Goal: Information Seeking & Learning: Compare options

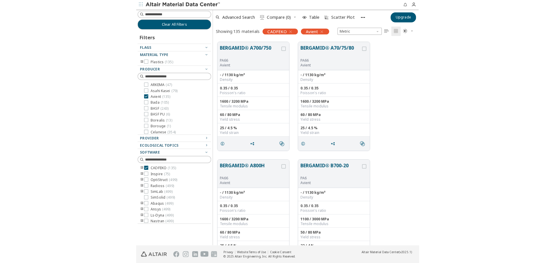
scroll to position [205, 476]
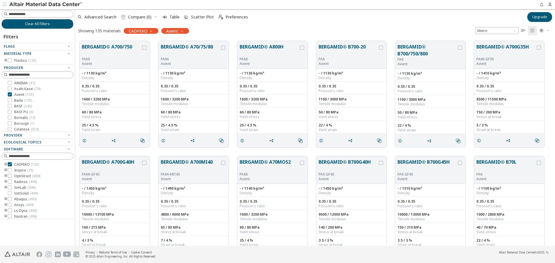
click at [4, 60] on icon "toogle group" at bounding box center [6, 60] width 4 height 5
click at [15, 67] on icon "toogle group" at bounding box center [14, 66] width 4 height 5
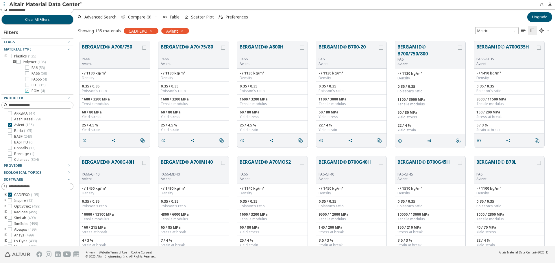
scroll to position [0, 0]
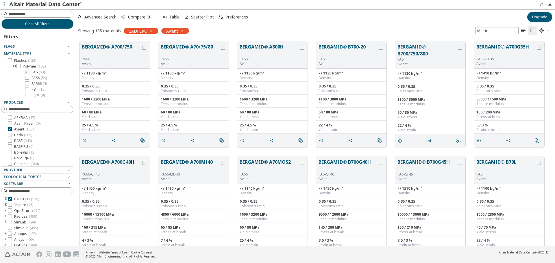
click at [37, 73] on span "PA6 ( 53 )" at bounding box center [38, 72] width 13 height 5
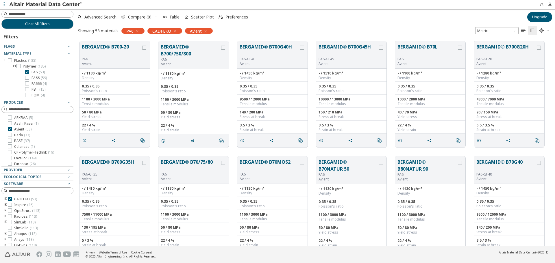
click at [317, 28] on div "Showing 53 materials PA6 CADFEKO Avient Metric   " at bounding box center [315, 31] width 480 height 12
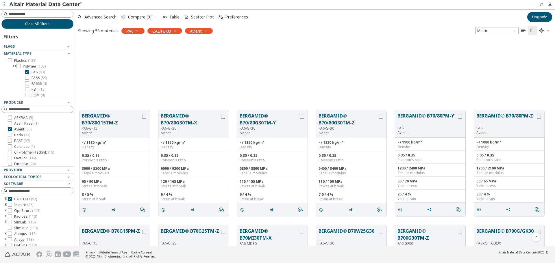
scroll to position [829, 0]
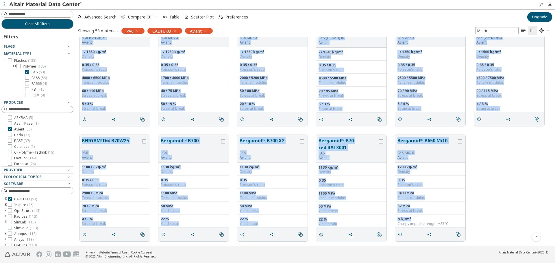
drag, startPoint x: 82, startPoint y: 43, endPoint x: 473, endPoint y: 215, distance: 427.3
copy div "LOREMIPS® D021S/AM44C AD1-(EL+SE)29 Doeius - / 6619 te/i³ Utlabor 0.41 / 8.94 E…"
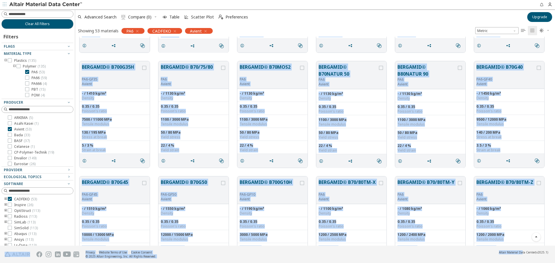
scroll to position [204, 0]
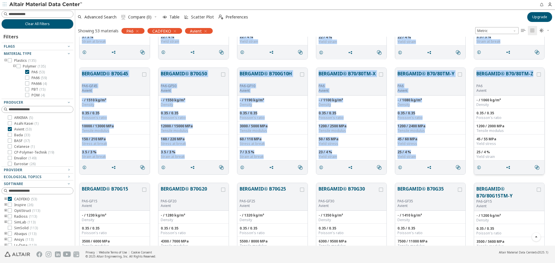
drag, startPoint x: 82, startPoint y: 46, endPoint x: 535, endPoint y: 77, distance: 453.8
copy div "LOREMIPS® D930-75 SI0 Ametco - / 8882 ad/e³ Seddoei 6.39 / 2.00 Tempori'u labor…"
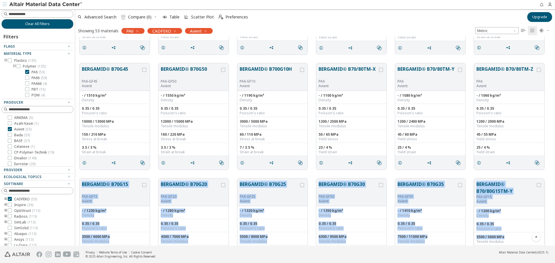
drag, startPoint x: 80, startPoint y: 186, endPoint x: 524, endPoint y: 234, distance: 447.0
click at [524, 238] on div "BERGAMID® B70G15 PA6-GF15 Avient - / 1230 kg/m³ Density 0.35 / 0.35 Poisson's r…" at bounding box center [315, 231] width 480 height 115
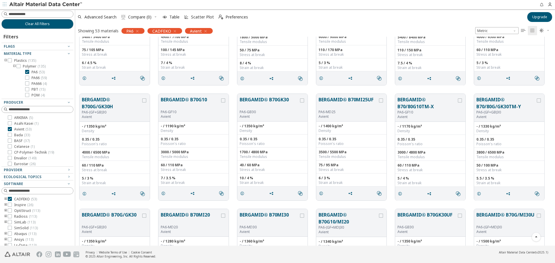
scroll to position [645, 0]
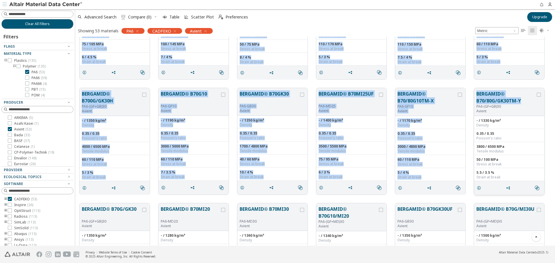
drag, startPoint x: 82, startPoint y: 43, endPoint x: 524, endPoint y: 101, distance: 446.2
copy div "LOREMIPS® D64/52S76AM-C AD9-EL99 Seddoe - / 7796 te/i³ Utlabor 4.33 / 4.01 Etdo…"
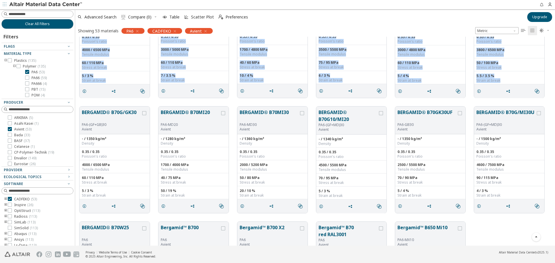
scroll to position [746, 0]
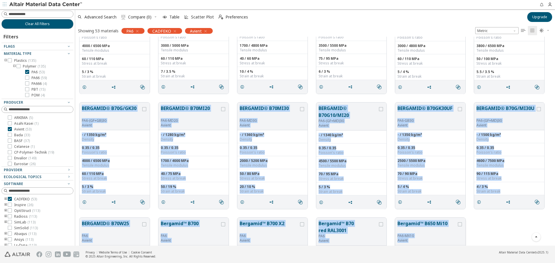
drag, startPoint x: 81, startPoint y: 206, endPoint x: 465, endPoint y: 230, distance: 384.7
copy div "LOREMIPS® D62S/AM68 CO3-(AD+EL)85 Seddoe - / 2004 te/i³ Utlabor 6.15 / 8.54 Etd…"
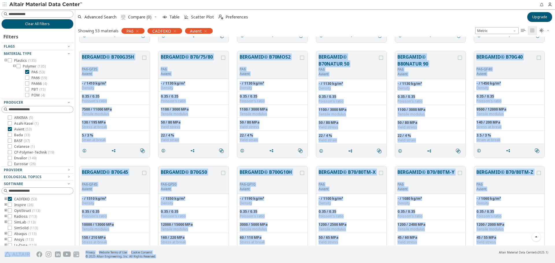
scroll to position [293, 0]
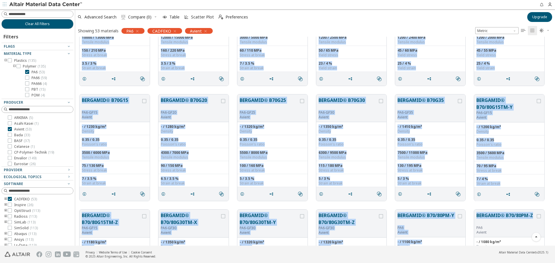
drag, startPoint x: 81, startPoint y: 42, endPoint x: 529, endPoint y: 209, distance: 478.0
copy div "LOREMIPS® D916S43A CO4-AD54 Elitse - / 2837 do/e³ Tempori 8.30 / 4.01 Utlabor'e…"
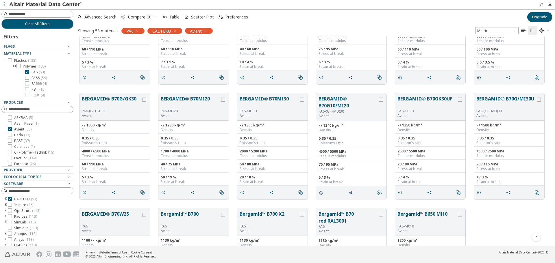
scroll to position [764, 0]
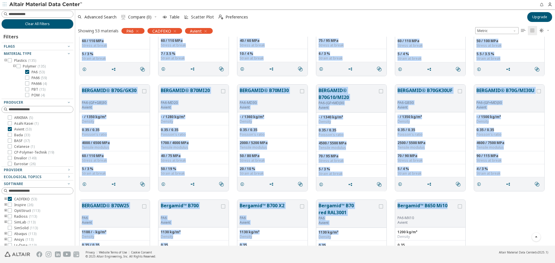
drag, startPoint x: 81, startPoint y: 154, endPoint x: 454, endPoint y: 197, distance: 375.8
copy div "LOREMIPS® D55S38AM-C AD5-EL82 Seddoe - / 9919 te/i³ Utlabor 0.12 / 0.96 Etdolor…"
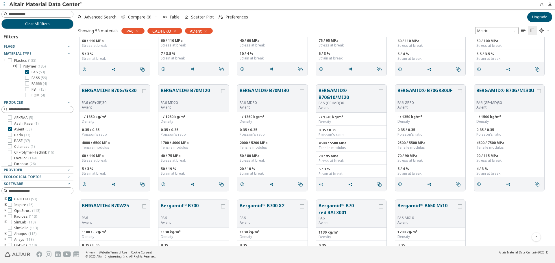
click at [511, 204] on div "BERGAMID® B70W25 PA6 Avient 1100 / - kg/m³ Density 0.35 / 0.35 Poisson's ratio …" at bounding box center [315, 253] width 480 height 115
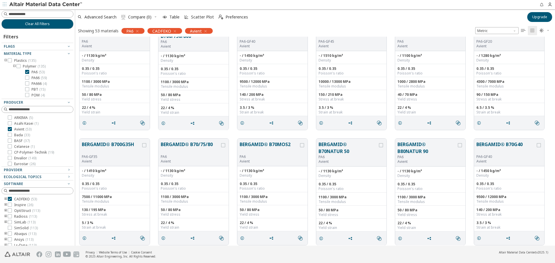
scroll to position [0, 0]
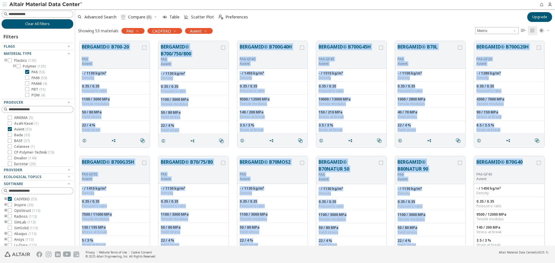
drag, startPoint x: 81, startPoint y: 45, endPoint x: 524, endPoint y: 161, distance: 457.4
copy div "LOREMIPS® D930-75 SI0 Ametco - / 8882 ad/e³ Seddoei 6.39 / 2.00 Tempori'u labor…"
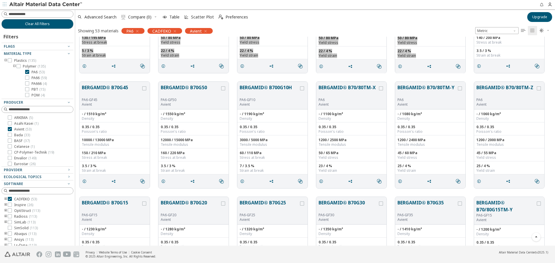
scroll to position [173, 0]
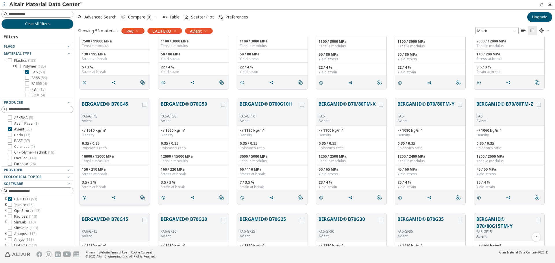
click at [84, 100] on div "BERGAMID® B70G45 PA6-GF45 Avient" at bounding box center [115, 112] width 70 height 28
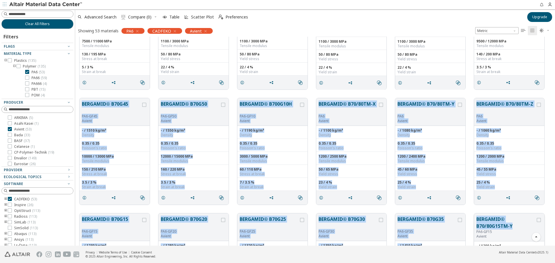
drag, startPoint x: 80, startPoint y: 103, endPoint x: 512, endPoint y: 224, distance: 448.7
copy div "LOREMIPS® D51S43 AM2-CO23 Adipis - / 1732 el/s³ Doeiusm 0.73 / 7.12 Tempori'u l…"
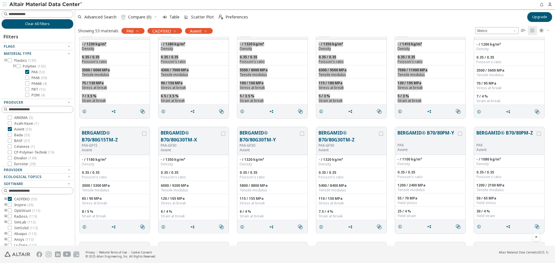
scroll to position [405, 0]
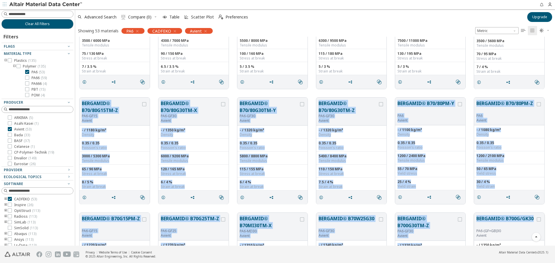
drag, startPoint x: 82, startPoint y: 101, endPoint x: 533, endPoint y: 223, distance: 468.1
click at [533, 223] on div "BERGAMID® B70G45 PA6-GF45 Avient - / 1510 kg/m³ Density 0.35 / 0.35 Poisson's r…" at bounding box center [315, 151] width 480 height 1038
copy div "LOREMIPS® D64/52S76AM-C AD9-EL99 Seddoe - / 7796 te/i³ Utlabor 4.33 / 4.01 Etdo…"
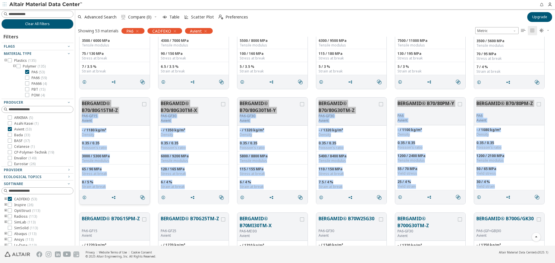
click at [82, 100] on button "BERGAMID® B70/80G15TM-Z" at bounding box center [111, 107] width 59 height 14
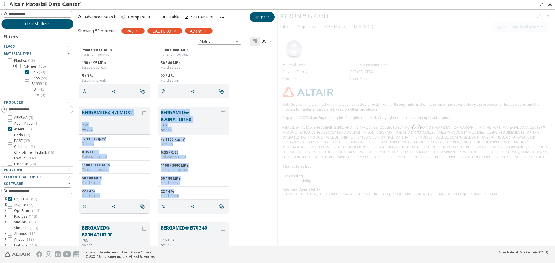
scroll to position [1301, 0]
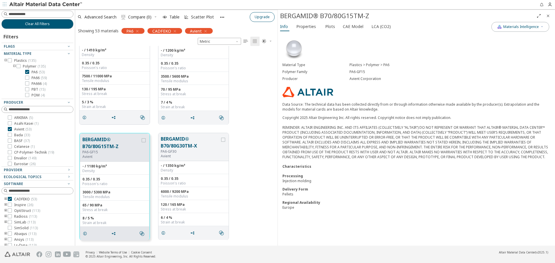
click at [546, 16] on span "Close" at bounding box center [548, 15] width 7 height 9
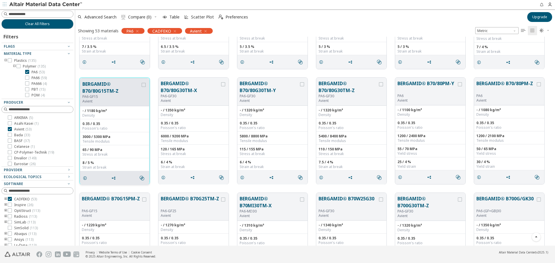
scroll to position [424, 0]
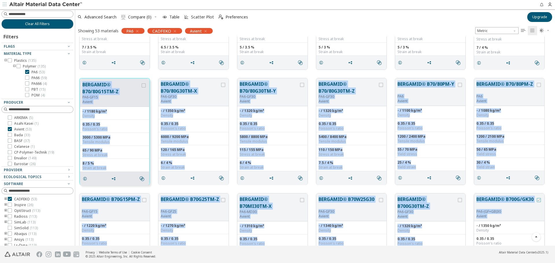
drag, startPoint x: 82, startPoint y: 83, endPoint x: 541, endPoint y: 202, distance: 474.3
click at [541, 202] on div "BERGAMID® B700-20 PA6 Avient - / 1130 kg/m³ Density 0.35 / 0.35 Poisson's ratio…" at bounding box center [315, 132] width 480 height 1038
copy div "LOREMIPS® D64/52S76AM-C AD9-EL99 Seddoe - / 7796 te/i³ Utlabor 4.33 / 4.01 Etdo…"
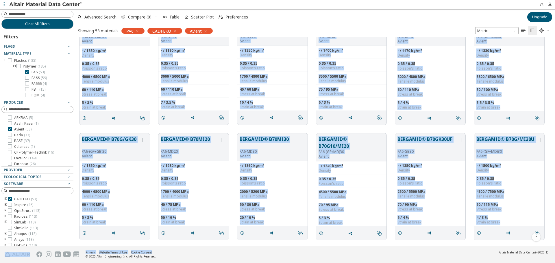
scroll to position [803, 0]
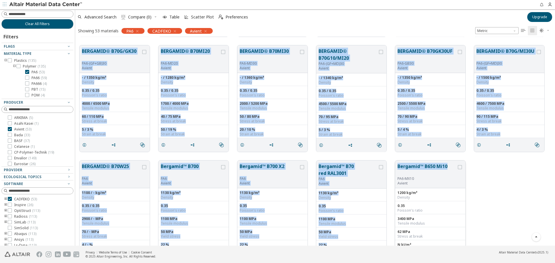
drag, startPoint x: 81, startPoint y: 141, endPoint x: 449, endPoint y: 162, distance: 368.1
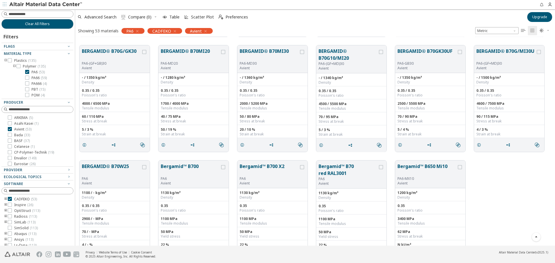
click at [498, 207] on div "BERGAMID® B70W25 PA6 Avient 1100 / - kg/m³ Density 0.35 / 0.35 Poisson's ratio …" at bounding box center [315, 213] width 480 height 115
click at [36, 75] on div "PA6 ( 53 ) PA66 ( 59 ) PA666 ( 4 ) PBT ( 15 ) POM ( 4 )" at bounding box center [46, 84] width 55 height 28
click at [36, 73] on span "PA6 ( 53 )" at bounding box center [38, 72] width 13 height 5
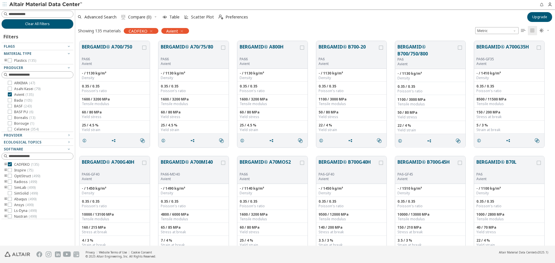
click at [5, 60] on icon "toogle group" at bounding box center [6, 60] width 4 height 5
click at [14, 65] on icon "toogle group" at bounding box center [14, 66] width 4 height 5
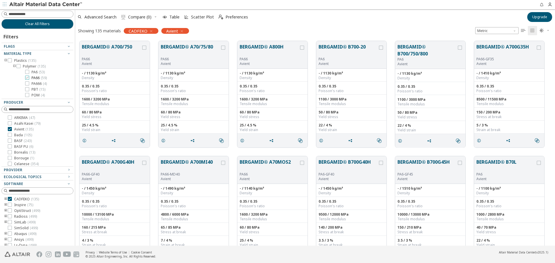
click at [33, 76] on span "PA66 ( 59 )" at bounding box center [39, 78] width 15 height 5
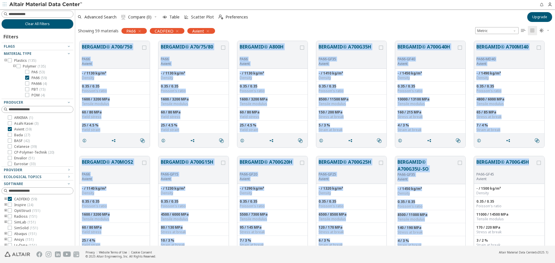
drag, startPoint x: 80, startPoint y: 44, endPoint x: 530, endPoint y: 165, distance: 465.9
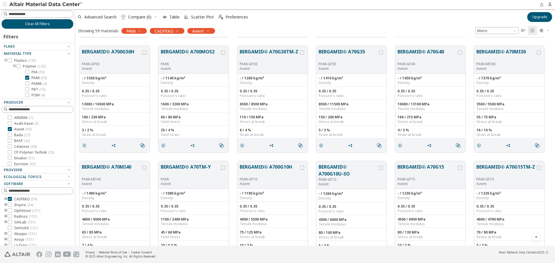
scroll to position [240, 0]
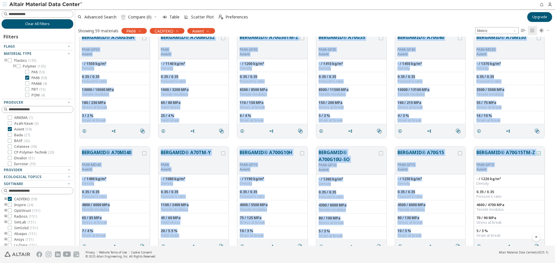
drag, startPoint x: 79, startPoint y: 101, endPoint x: 538, endPoint y: 152, distance: 461.9
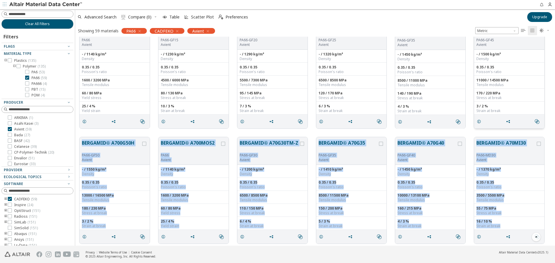
scroll to position [145, 0]
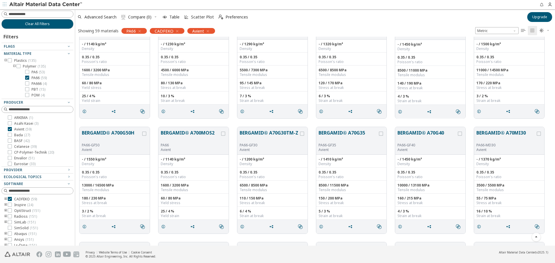
click at [550, 127] on div "BERGAMID® A700G50H PA66-GF50 Avient - / 1550 kg/m³ Density 0.35 / 0.35 Poisson'…" at bounding box center [315, 180] width 480 height 115
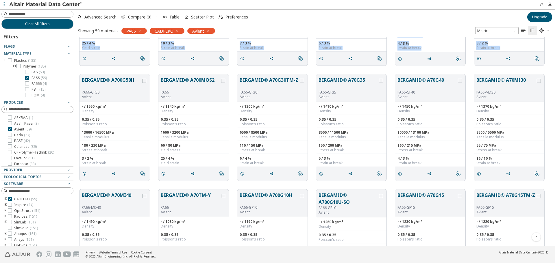
scroll to position [203, 0]
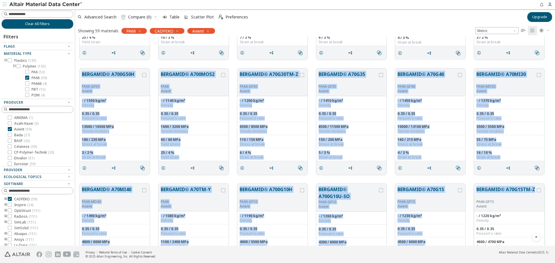
drag, startPoint x: 81, startPoint y: 130, endPoint x: 535, endPoint y: 189, distance: 457.7
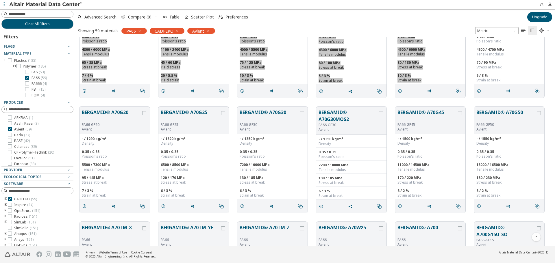
scroll to position [406, 0]
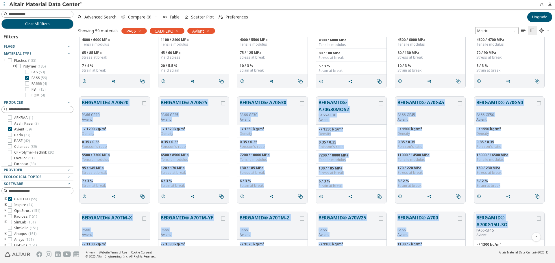
drag, startPoint x: 80, startPoint y: 100, endPoint x: 507, endPoint y: 224, distance: 445.5
click at [507, 224] on div "BERGAMID® A700G50H PA66-GF50 Avient - / 1550 kg/m³ Density 0.35 / 0.35 Poisson'…" at bounding box center [315, 208] width 480 height 1154
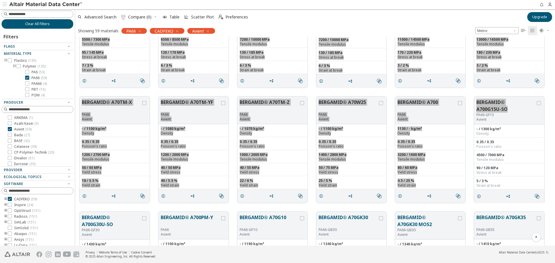
scroll to position [608, 0]
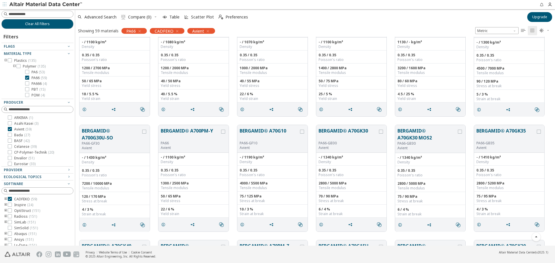
click at [86, 123] on div "BERGAMID® A700G30U-SO PA66-GF30 Avient - / 1430 kg/m³ Density 0.35 / 0.35 Poiss…" at bounding box center [315, 178] width 480 height 115
drag, startPoint x: 82, startPoint y: 130, endPoint x: 391, endPoint y: 145, distance: 309.1
click at [391, 145] on div "BERGAMID® A700G30U-SO PA66-GF30 Avient - / 1430 kg/m³ Density 0.35 / 0.35 Poiss…" at bounding box center [315, 178] width 480 height 115
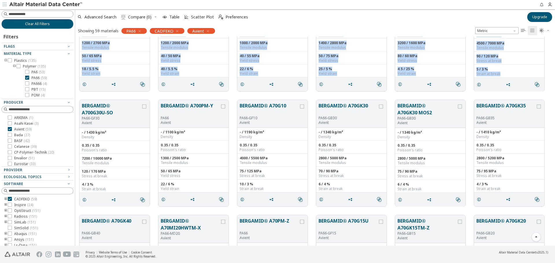
scroll to position [644, 0]
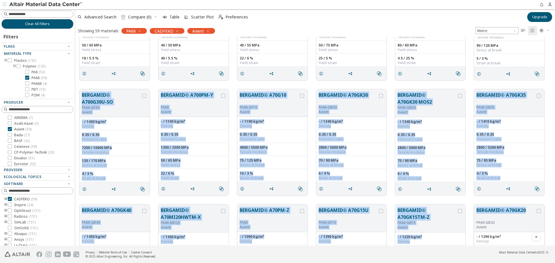
drag, startPoint x: 82, startPoint y: 128, endPoint x: 528, endPoint y: 208, distance: 453.4
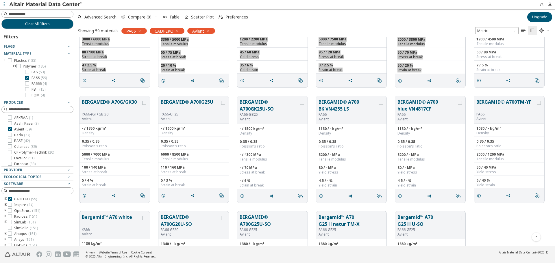
scroll to position [875, 0]
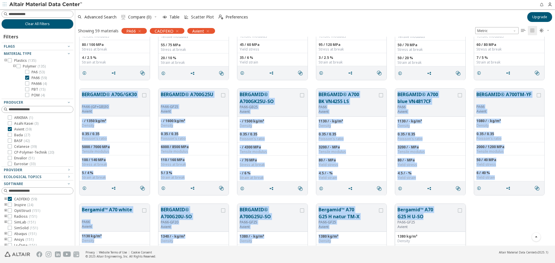
drag, startPoint x: 82, startPoint y: 93, endPoint x: 441, endPoint y: 214, distance: 379.2
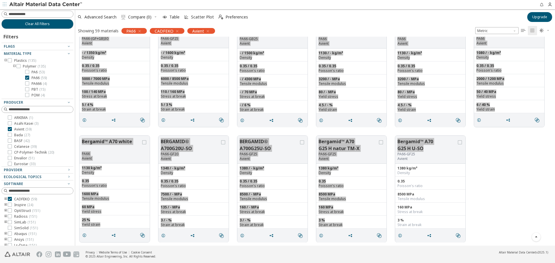
scroll to position [944, 0]
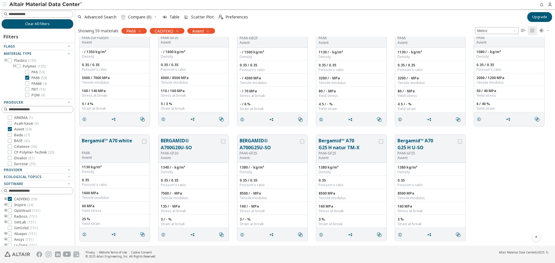
click at [518, 152] on div "Bergamid™ A70 white PA66 Avient 1130 kg/m³ Density 0.35 Poisson's ratio 1600 MP…" at bounding box center [315, 188] width 480 height 115
click at [27, 84] on icon at bounding box center [27, 84] width 4 height 4
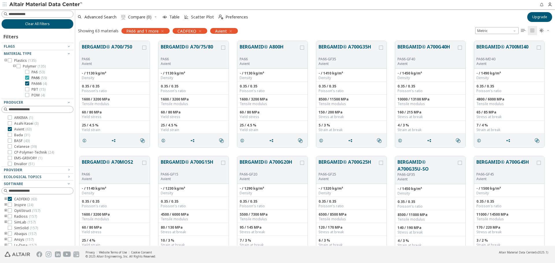
click at [28, 76] on icon at bounding box center [27, 78] width 4 height 4
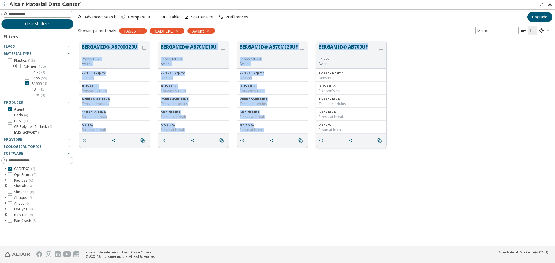
drag, startPoint x: 80, startPoint y: 47, endPoint x: 383, endPoint y: 56, distance: 303.4
click at [369, 47] on div "BERGAMID® AB700G20U PA666-GF20 Avient - / 1500 kg/m³ Density 0.35 / 0.35 Poisso…" at bounding box center [315, 94] width 480 height 115
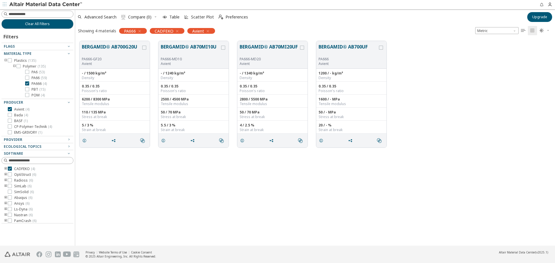
drag, startPoint x: 435, startPoint y: 176, endPoint x: 427, endPoint y: 175, distance: 8.1
click at [435, 176] on div "BERGAMID® AB700G20U PA666-GF20 Avient - / 1500 kg/m³ Density 0.35 / 0.35 Poisso…" at bounding box center [315, 141] width 480 height 209
click at [28, 88] on icon at bounding box center [27, 89] width 4 height 4
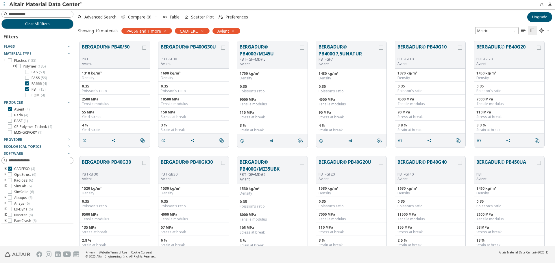
click at [27, 83] on icon at bounding box center [27, 84] width 4 height 4
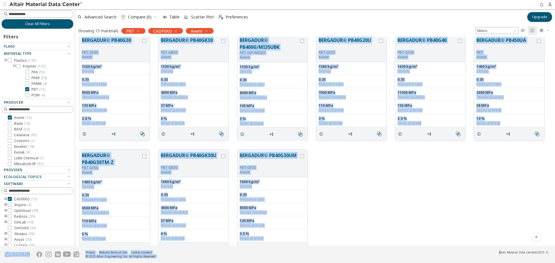
scroll to position [137, 0]
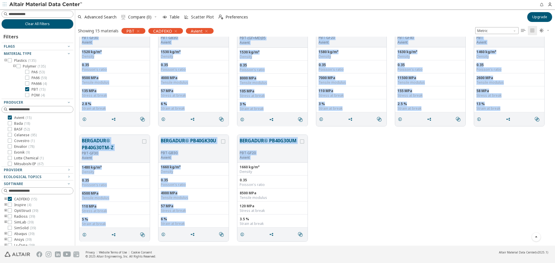
drag, startPoint x: 79, startPoint y: 43, endPoint x: 346, endPoint y: 152, distance: 288.9
click at [346, 152] on div "BERGADUR® PB40/50 PBT Avient 1310 kg/m³ Density 0.35 Poisson's ratio 2500 MPa T…" at bounding box center [315, 73] width 480 height 346
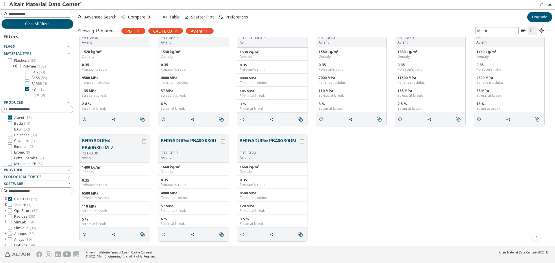
click at [403, 170] on div "BERGADUR® PB40G30TM-Z PBT-GF30 Avient 1480 kg/m³ Density 0.35 Poisson's ratio 6…" at bounding box center [315, 188] width 480 height 115
click at [26, 93] on div at bounding box center [27, 95] width 4 height 4
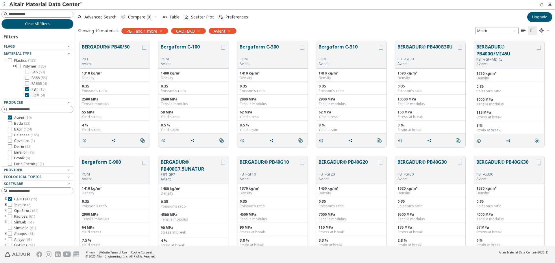
click at [27, 90] on icon at bounding box center [27, 89] width 4 height 4
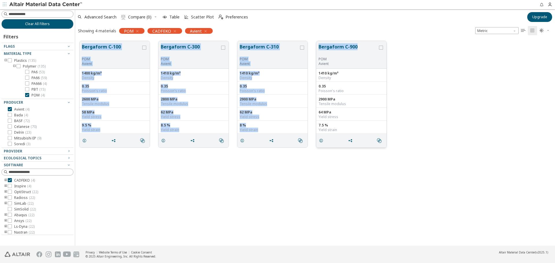
drag, startPoint x: 81, startPoint y: 44, endPoint x: 356, endPoint y: 44, distance: 275.2
click at [356, 44] on div "Bergaform C-100 POM Avient 1400 kg/m³ Density 0.35 Poisson's ratio 2600 MPa Ten…" at bounding box center [315, 94] width 480 height 115
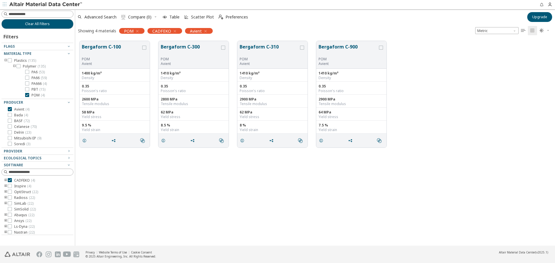
click at [193, 184] on div "Bergaform C-100 POM Avient 1400 kg/m³ Density 0.35 Poisson's ratio 2600 MPa Ten…" at bounding box center [315, 141] width 480 height 209
click at [16, 66] on icon "toogle group" at bounding box center [14, 66] width 4 height 5
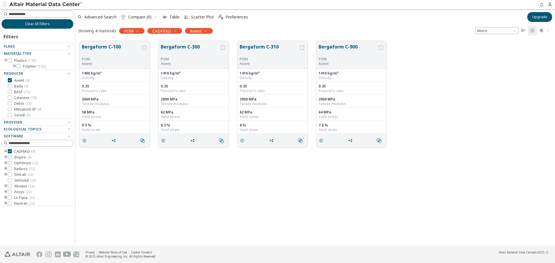
click at [137, 31] on icon "button" at bounding box center [137, 31] width 5 height 5
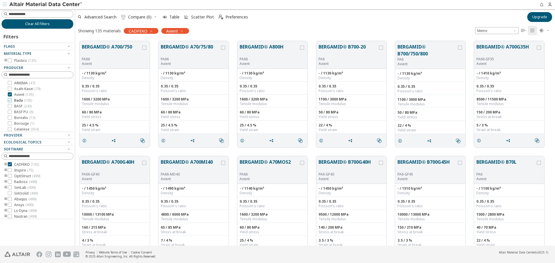
click at [20, 101] on span "Bada ( 105 )" at bounding box center [23, 100] width 18 height 5
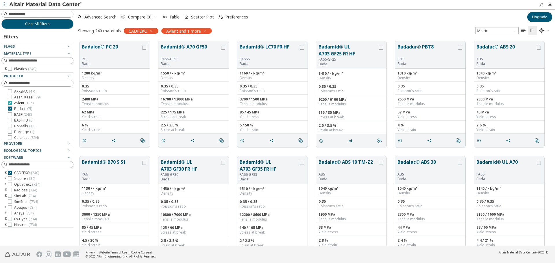
click at [18, 101] on span "Avient ( 135 )" at bounding box center [23, 103] width 19 height 5
click at [6, 68] on icon "toogle group" at bounding box center [6, 69] width 4 height 5
click at [15, 76] on div at bounding box center [35, 76] width 69 height 3
click at [14, 75] on icon "toogle group" at bounding box center [14, 75] width 4 height 5
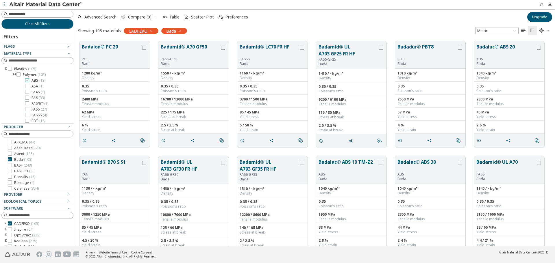
click at [41, 79] on span "( 13 )" at bounding box center [42, 80] width 6 height 5
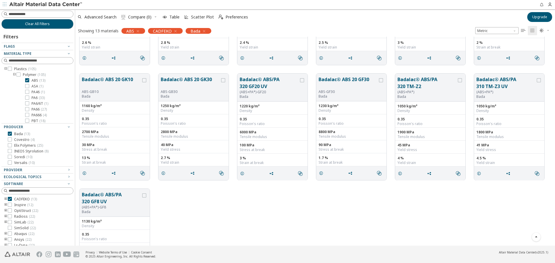
scroll to position [90, 0]
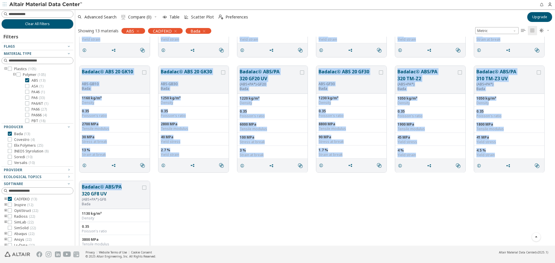
drag, startPoint x: 80, startPoint y: 45, endPoint x: 140, endPoint y: 188, distance: 155.2
click at [140, 188] on div "Badalac® ABS 20 ABS Bada 1040 kg/m³ Density 0.35 Poisson's ratio 2300 MPa Tensi…" at bounding box center [315, 119] width 480 height 346
click at [128, 192] on button "Badalac® ABS/PA 320 GF8 UV" at bounding box center [111, 191] width 59 height 14
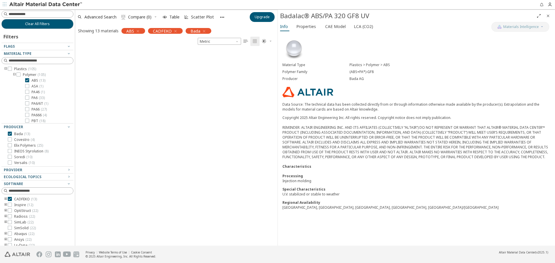
scroll to position [607, 0]
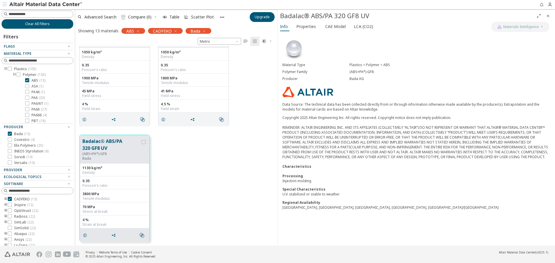
click at [548, 15] on icon "Close" at bounding box center [548, 16] width 5 height 5
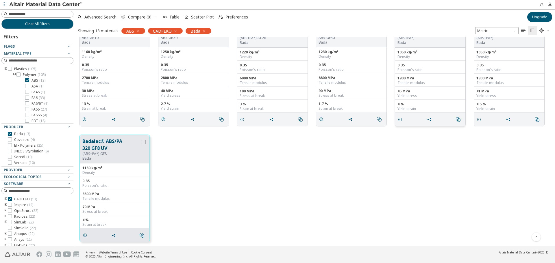
scroll to position [137, 0]
click at [200, 165] on div "Badalac® ABS/PA 320 GF8 UV (ABS+PA*)-GF8 Bada 1130 kg/m³ Density 0.35 Poisson's…" at bounding box center [315, 188] width 480 height 115
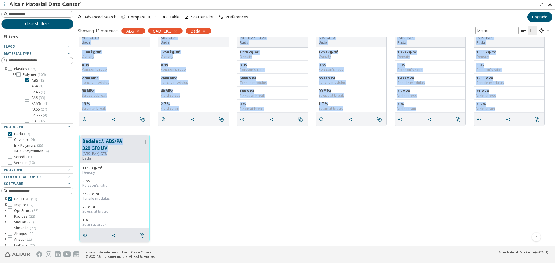
drag, startPoint x: 79, startPoint y: 43, endPoint x: 131, endPoint y: 155, distance: 123.0
click at [131, 155] on div "Badalac® ABS 20 ABS Bada 1040 kg/m³ Density 0.35 Poisson's ratio 2300 MPa Tensi…" at bounding box center [315, 73] width 480 height 346
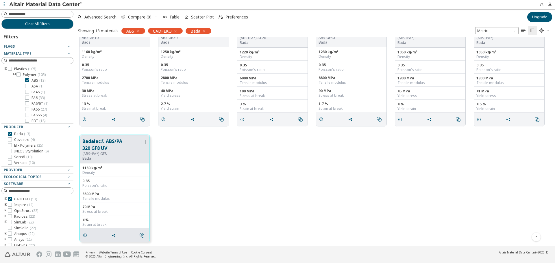
click at [477, 193] on div "Badalac® ABS/PA 320 GF8 UV (ABS+PA*)-GF8 Bada 1130 kg/m³ Density 0.35 Poisson's…" at bounding box center [315, 188] width 480 height 115
click at [38, 86] on span "ASA ( 1 )" at bounding box center [38, 86] width 12 height 5
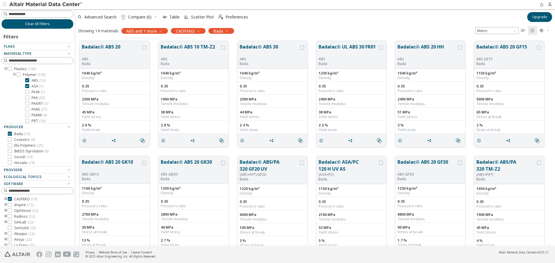
click at [38, 80] on span "ABS ( 13 )" at bounding box center [39, 80] width 14 height 5
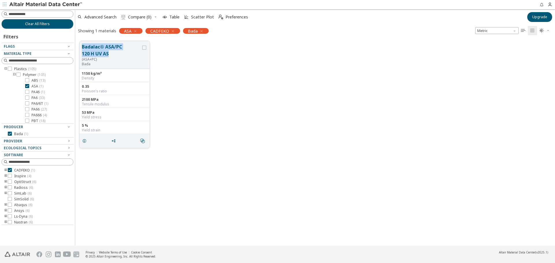
drag, startPoint x: 82, startPoint y: 45, endPoint x: 113, endPoint y: 54, distance: 33.0
click at [113, 54] on div "Badalac® ASA/PC 120 H UV AS (ASA+PC) Bada" at bounding box center [115, 55] width 70 height 28
click at [37, 80] on span "ABS ( 13 )" at bounding box center [39, 80] width 14 height 5
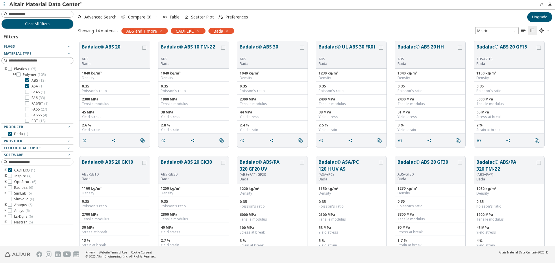
click at [37, 86] on span "ASA ( 1 )" at bounding box center [38, 86] width 12 height 5
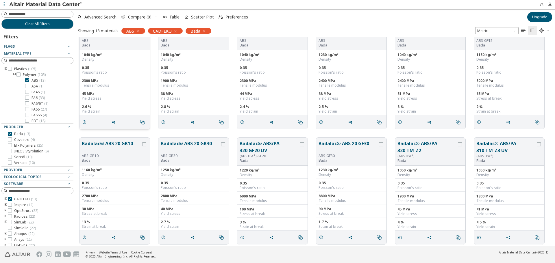
scroll to position [29, 0]
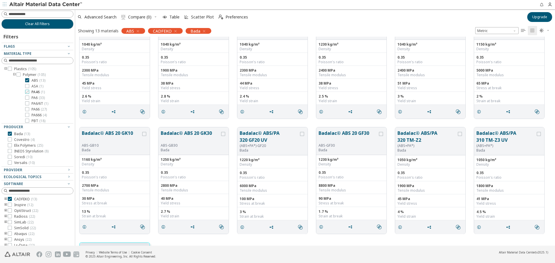
click at [33, 91] on span "PA46 ( 1 )" at bounding box center [38, 92] width 13 height 5
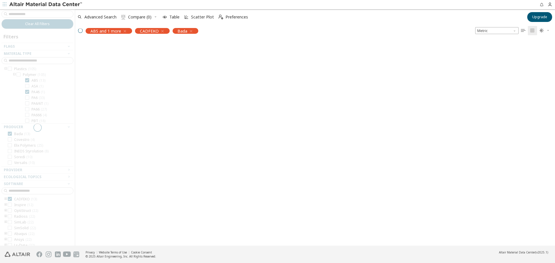
click at [31, 78] on div at bounding box center [37, 127] width 75 height 237
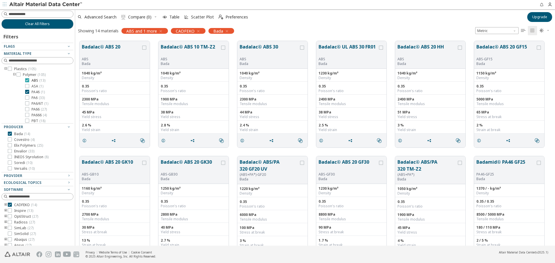
click at [28, 80] on icon at bounding box center [27, 80] width 4 height 4
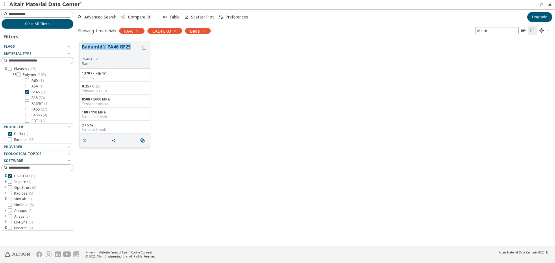
drag, startPoint x: 82, startPoint y: 44, endPoint x: 130, endPoint y: 48, distance: 49.0
click at [130, 48] on div "Badamid® PA46 GF25 PA46-GF25 Bada" at bounding box center [115, 55] width 70 height 28
click at [36, 98] on span "PA6 ( 33 )" at bounding box center [38, 98] width 13 height 5
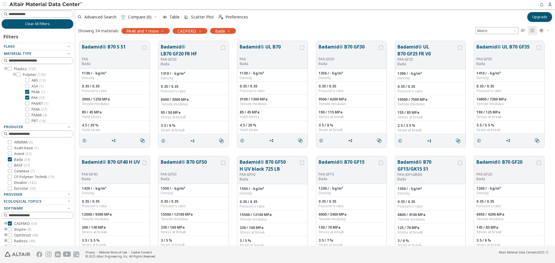
click at [38, 93] on span "PA46 ( 1 )" at bounding box center [38, 92] width 13 height 5
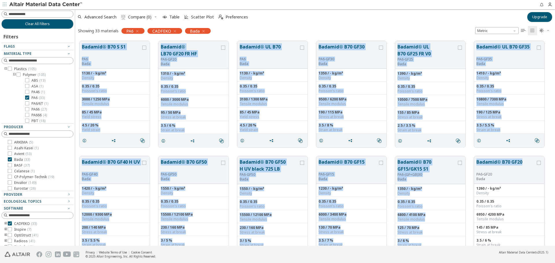
drag, startPoint x: 81, startPoint y: 46, endPoint x: 526, endPoint y: 163, distance: 460.1
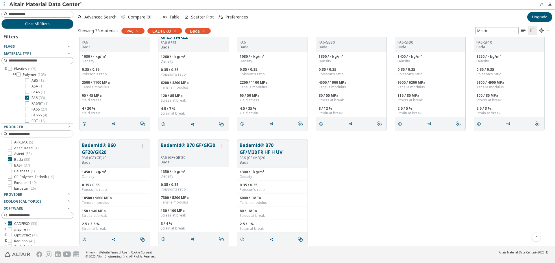
scroll to position [483, 0]
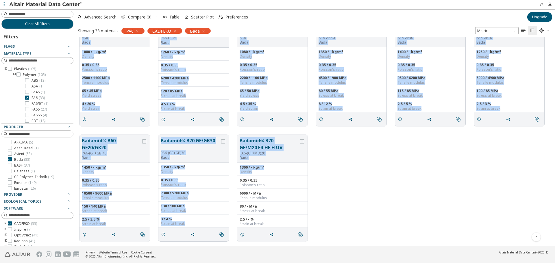
drag, startPoint x: 79, startPoint y: 103, endPoint x: 367, endPoint y: 173, distance: 296.0
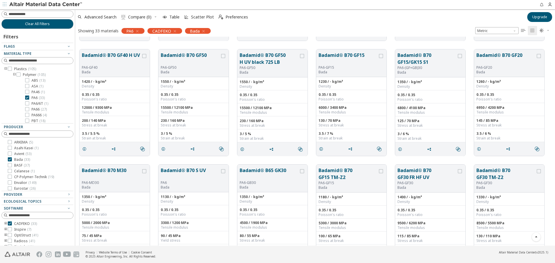
scroll to position [0, 0]
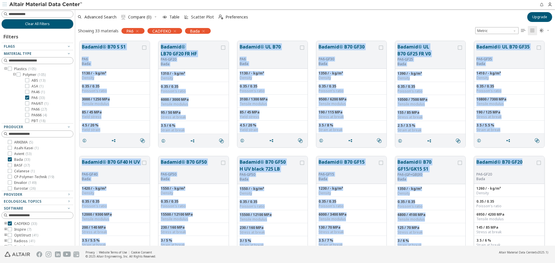
drag, startPoint x: 82, startPoint y: 44, endPoint x: 523, endPoint y: 162, distance: 457.3
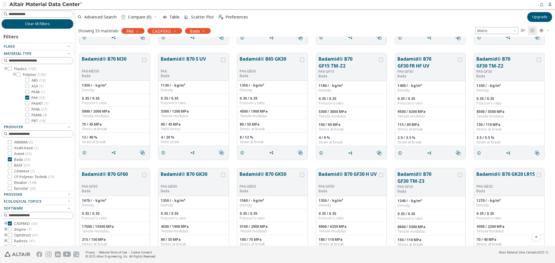
scroll to position [231, 0]
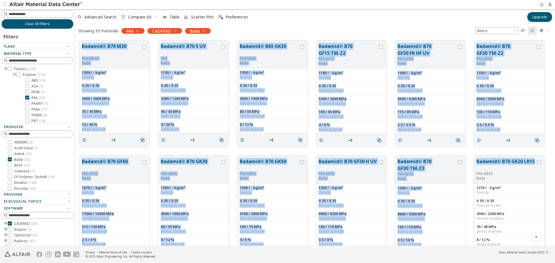
drag, startPoint x: 81, startPoint y: 44, endPoint x: 535, endPoint y: 162, distance: 469.5
click at [535, 162] on div "Badamid® B70 GF40 H UV PA6-GF40 Bada 1420 / - kg/m³ Density 0.35 / 0.35 Poisson…" at bounding box center [315, 151] width 480 height 692
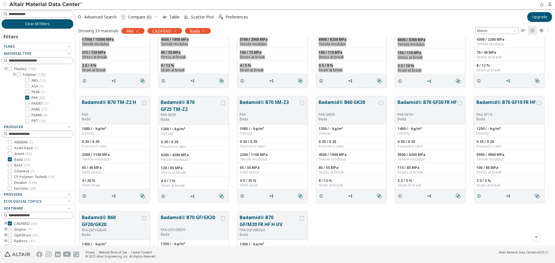
scroll to position [434, 0]
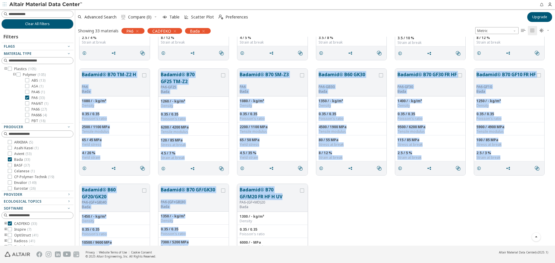
drag, startPoint x: 80, startPoint y: 71, endPoint x: 283, endPoint y: 196, distance: 238.0
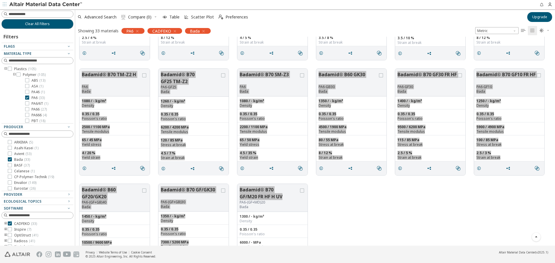
scroll to position [405, 0]
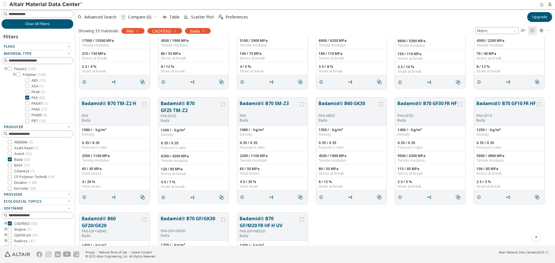
click at [405, 220] on div "Badamid® B60 GF20/GK20 PA6-(GF+GB)40 Bada 1450 / - kg/m³ Density 0.35 / 0.35 Po…" at bounding box center [315, 266] width 480 height 115
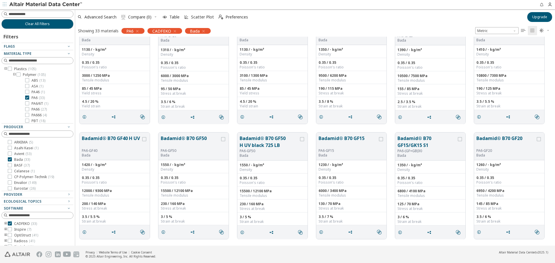
scroll to position [0, 0]
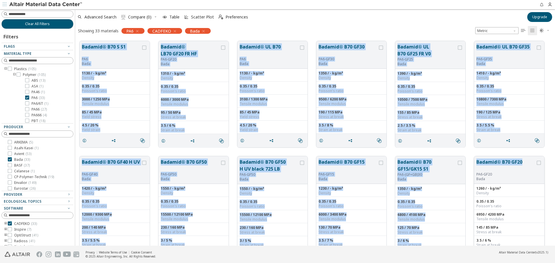
drag, startPoint x: 81, startPoint y: 44, endPoint x: 524, endPoint y: 158, distance: 457.4
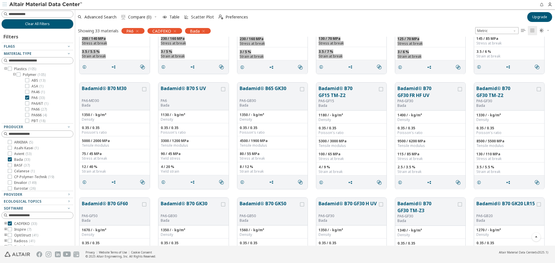
scroll to position [202, 0]
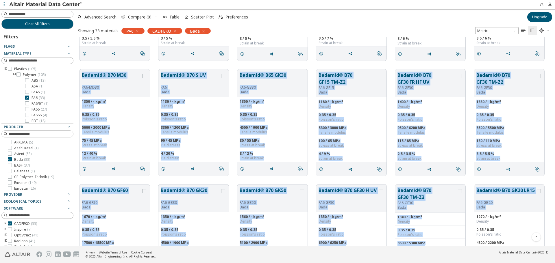
drag, startPoint x: 80, startPoint y: 73, endPoint x: 544, endPoint y: 180, distance: 476.5
click at [537, 192] on div "Badamid® B70 S S1 PA6 Bada 1130 / - kg/m³ Density 0.35 / 0.35 Poisson's ratio 3…" at bounding box center [315, 180] width 480 height 692
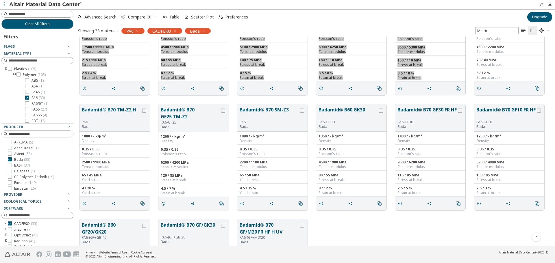
scroll to position [405, 0]
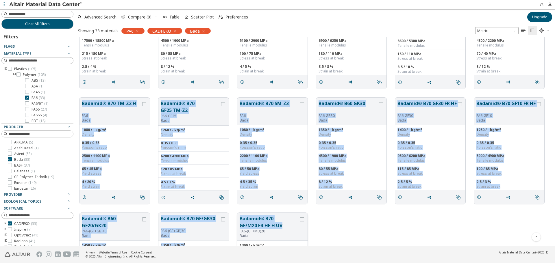
drag, startPoint x: 82, startPoint y: 103, endPoint x: 285, endPoint y: 218, distance: 234.1
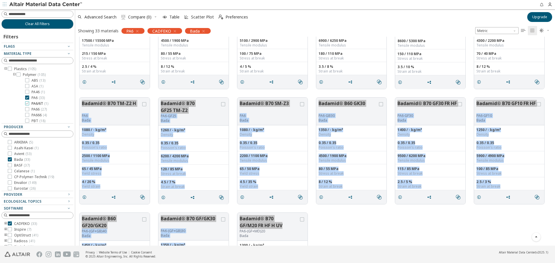
click at [38, 102] on span "PA6/6T ( 1 )" at bounding box center [40, 103] width 17 height 5
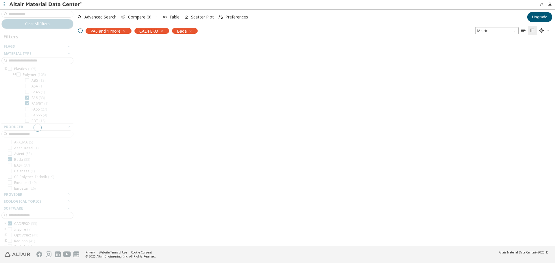
click at [36, 97] on div at bounding box center [37, 127] width 75 height 237
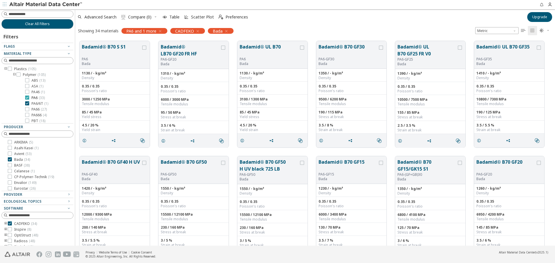
click at [34, 98] on span "PA6 ( 33 )" at bounding box center [38, 98] width 13 height 5
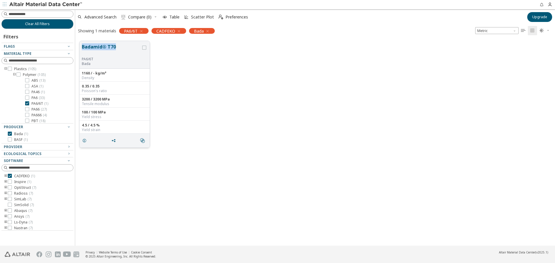
drag, startPoint x: 81, startPoint y: 47, endPoint x: 117, endPoint y: 46, distance: 36.1
click at [117, 46] on div "Badamid® T70 PA6/6T Bada" at bounding box center [115, 55] width 70 height 28
click at [35, 109] on span "PA66 ( 27 )" at bounding box center [39, 109] width 15 height 5
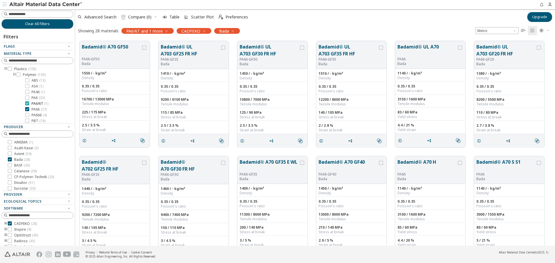
click at [35, 104] on span "PA6/6T ( 1 )" at bounding box center [40, 103] width 17 height 5
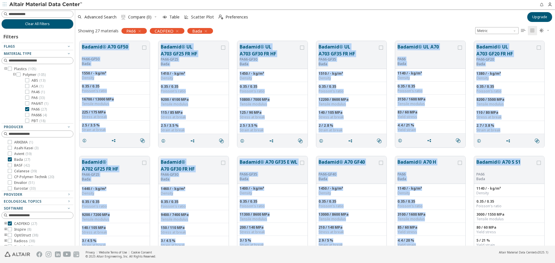
drag, startPoint x: 81, startPoint y: 45, endPoint x: 549, endPoint y: 146, distance: 479.0
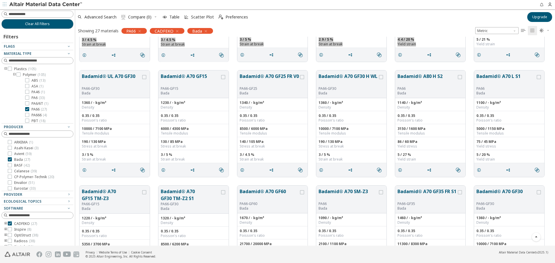
scroll to position [202, 0]
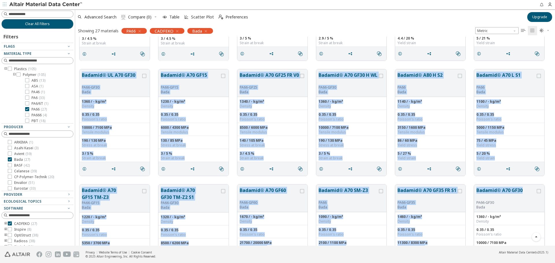
drag, startPoint x: 80, startPoint y: 73, endPoint x: 522, endPoint y: 187, distance: 456.9
click at [522, 187] on div "Badamid® A70 GF50 PA66-GF50 Bada 1550 / - kg/m³ Density 0.35 / 0.35 Poisson's r…" at bounding box center [315, 122] width 480 height 577
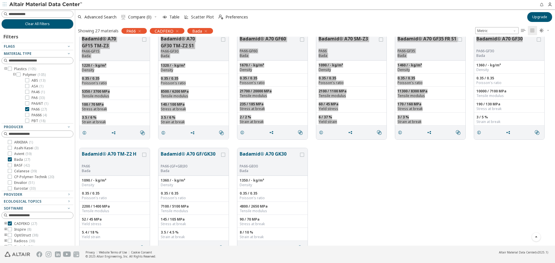
scroll to position [367, 0]
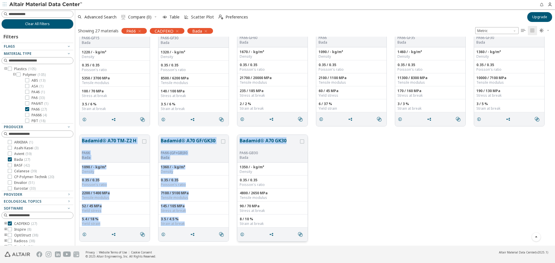
drag, startPoint x: 81, startPoint y: 138, endPoint x: 287, endPoint y: 140, distance: 205.3
click at [287, 140] on div "Badamid® A70 TM-Z2 H PA66 Bada 1090 / - kg/m³ Density 0.35 / 0.35 Poisson's rat…" at bounding box center [315, 188] width 480 height 115
click at [38, 108] on span "PA66 ( 27 )" at bounding box center [39, 109] width 15 height 5
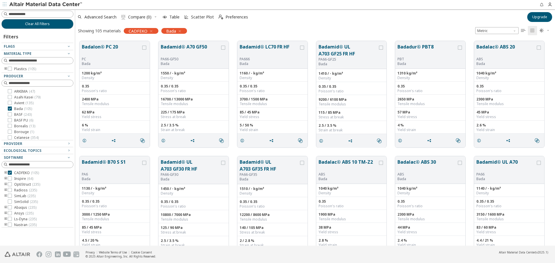
click at [6, 69] on icon "toogle group" at bounding box center [6, 69] width 4 height 5
click at [12, 74] on icon "toogle group" at bounding box center [14, 75] width 4 height 5
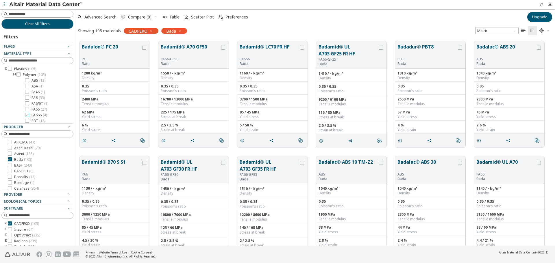
click at [38, 114] on span "PA666 ( 4 )" at bounding box center [39, 115] width 15 height 5
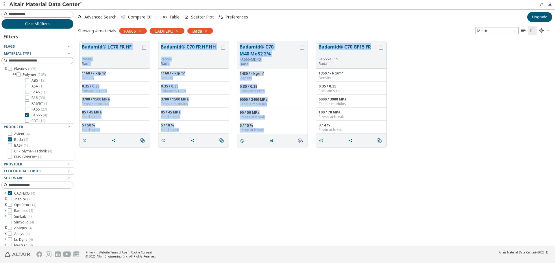
drag, startPoint x: 81, startPoint y: 45, endPoint x: 422, endPoint y: 74, distance: 341.5
click at [377, 49] on div "Badamid® LC70 FR HF PA666 Bada 1160 / - kg/m³ Density 0.35 / 0.35 Poisson's rat…" at bounding box center [315, 94] width 480 height 115
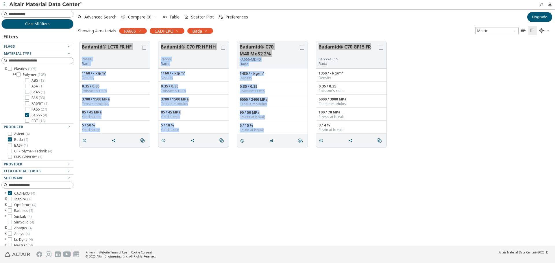
click at [36, 121] on div "Filters Flags Material Type Plastics ( 105 ) Polymer ( 105 ) ABS ( 13 ) ASA ( 1…" at bounding box center [37, 138] width 72 height 219
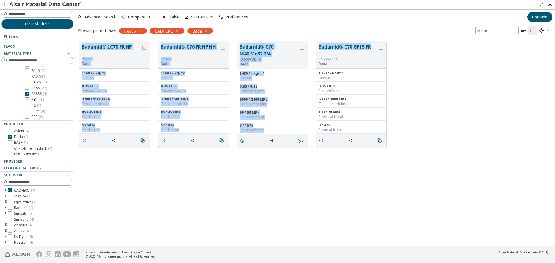
scroll to position [1, 0]
click at [38, 99] on span "PBT ( 18 )" at bounding box center [39, 99] width 14 height 5
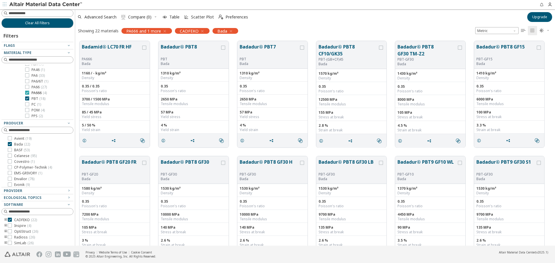
click at [27, 91] on icon at bounding box center [27, 93] width 4 height 4
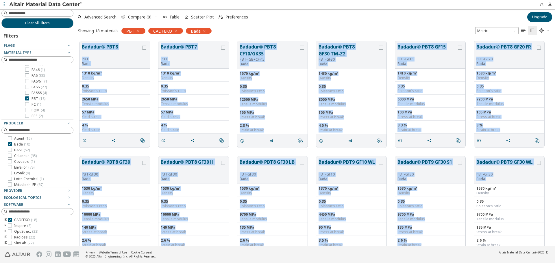
drag, startPoint x: 82, startPoint y: 44, endPoint x: 548, endPoint y: 167, distance: 482.6
click at [548, 167] on div "Badadur® PBT8 PBT Bada 1310 kg/m³ Density 0.35 Poisson's ratio 2650 MPa Tensile…" at bounding box center [315, 210] width 480 height 346
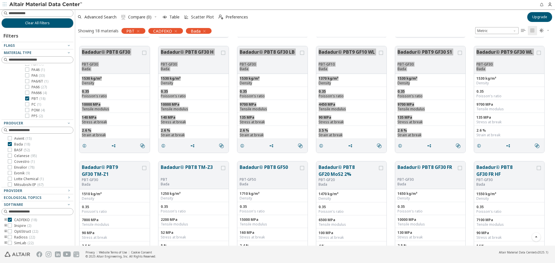
scroll to position [137, 0]
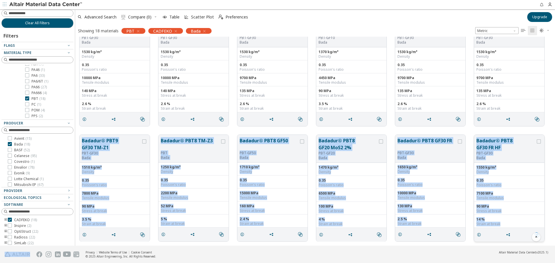
drag, startPoint x: 81, startPoint y: 138, endPoint x: 541, endPoint y: 237, distance: 470.1
click at [541, 237] on div "Badadur® PBT9 GF30 TM-Z1 PBT-GF30 Bada 1510 kg/m³ Density 0.35 Poisson's ratio …" at bounding box center [315, 188] width 480 height 115
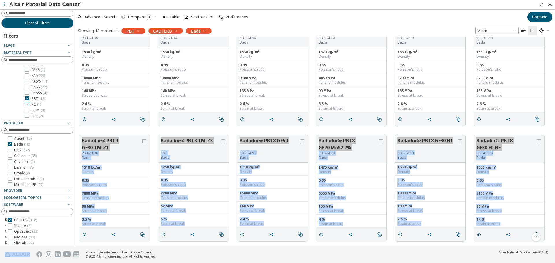
click at [35, 104] on span "PC ( 1 )" at bounding box center [37, 104] width 10 height 5
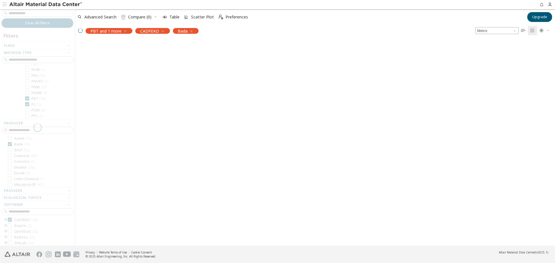
click at [36, 98] on div at bounding box center [37, 127] width 75 height 237
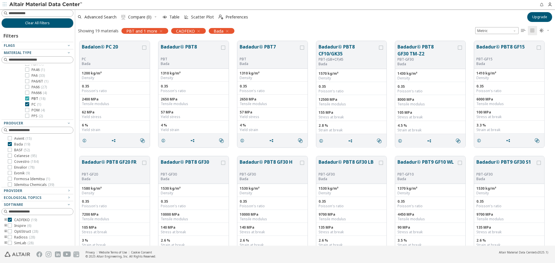
click at [36, 99] on span "PBT ( 18 )" at bounding box center [39, 99] width 14 height 5
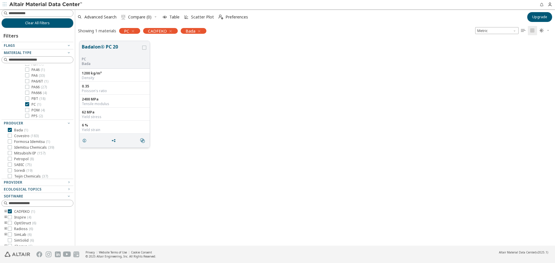
drag, startPoint x: 119, startPoint y: 46, endPoint x: 82, endPoint y: 48, distance: 36.8
click at [82, 48] on button "Badalon® PC 20" at bounding box center [111, 50] width 59 height 14
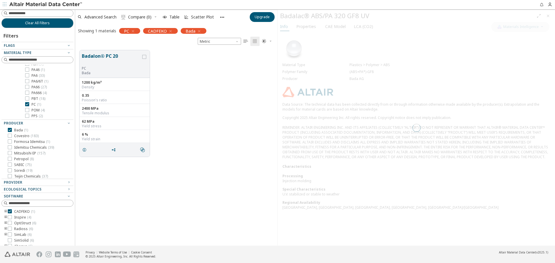
scroll to position [196, 198]
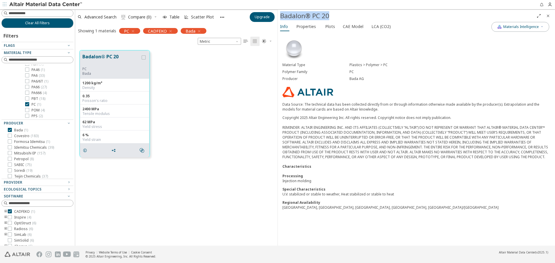
drag, startPoint x: 329, startPoint y: 15, endPoint x: 279, endPoint y: 17, distance: 50.1
click at [279, 17] on div "Badalon® PC 20" at bounding box center [416, 16] width 277 height 12
click at [34, 105] on span "PC ( 1 )" at bounding box center [37, 104] width 10 height 5
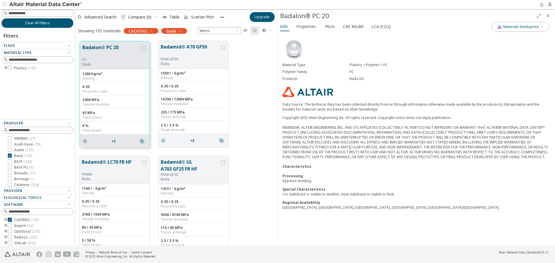
click at [5, 68] on icon "toogle group" at bounding box center [6, 68] width 4 height 5
click at [15, 73] on icon "toogle group" at bounding box center [14, 74] width 4 height 5
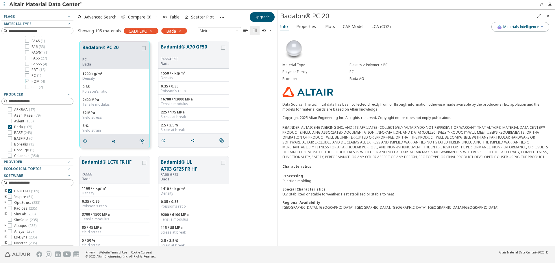
click at [39, 83] on span "POM ( 4 )" at bounding box center [38, 81] width 13 height 5
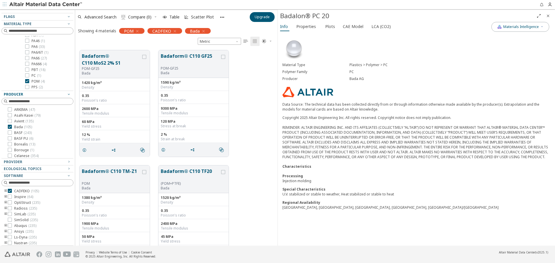
scroll to position [12, 0]
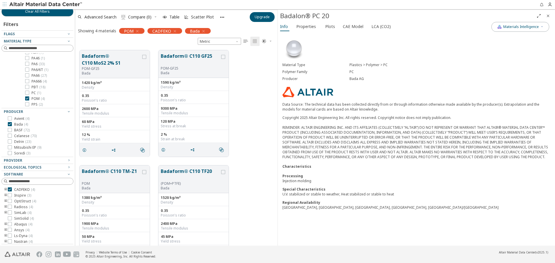
click at [546, 15] on icon "Close" at bounding box center [548, 16] width 5 height 5
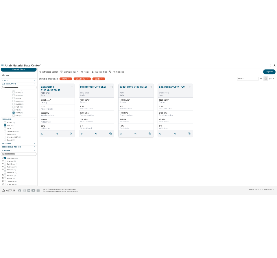
scroll to position [205, 476]
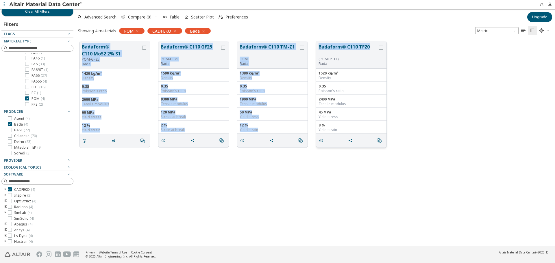
drag, startPoint x: 81, startPoint y: 45, endPoint x: 370, endPoint y: 53, distance: 289.2
click at [370, 53] on div "Badaform® C110 MoS2 2% S1 POM-GF25 Bada 1420 kg/m³ Density 0.35 Poisson's ratio…" at bounding box center [315, 94] width 480 height 115
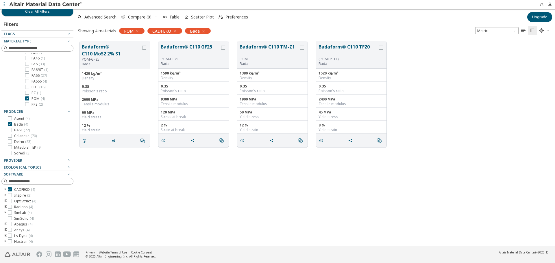
click at [259, 180] on div "Badaform® C110 MoS2 2% S1 POM-GF25 Bada 1420 kg/m³ Density 0.35 Poisson's ratio…" at bounding box center [315, 141] width 480 height 209
drag, startPoint x: 255, startPoint y: 195, endPoint x: 250, endPoint y: 191, distance: 6.3
click at [255, 194] on div "Badaform® C110 MoS2 2% S1 POM-GF25 Bada 1420 kg/m³ Density 0.35 Poisson's ratio…" at bounding box center [315, 141] width 480 height 209
click at [351, 171] on div "Badaform® C110 MoS2 2% S1 POM-GF25 Bada 1420 kg/m³ Density 0.35 Poisson's ratio…" at bounding box center [315, 141] width 480 height 209
click at [28, 103] on icon at bounding box center [27, 104] width 4 height 4
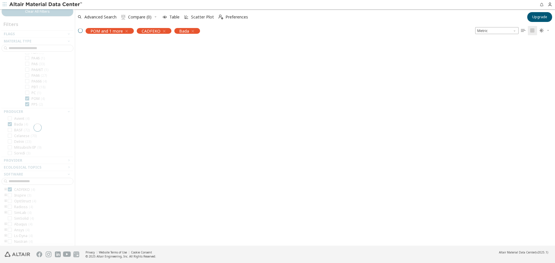
click at [27, 99] on div at bounding box center [37, 127] width 75 height 237
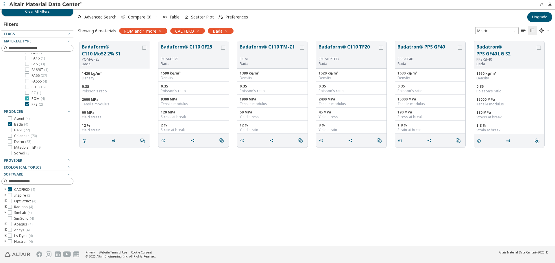
click at [32, 97] on span "POM ( 4 )" at bounding box center [38, 99] width 13 height 5
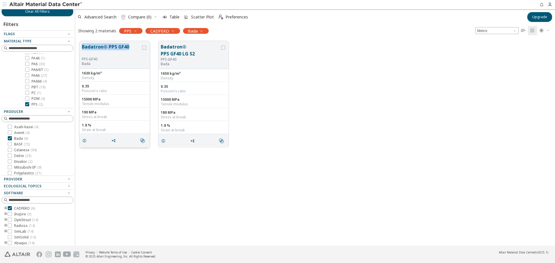
drag, startPoint x: 79, startPoint y: 43, endPoint x: 136, endPoint y: 45, distance: 57.0
click at [136, 45] on div "Badatron® PPS GF40 PPS-GF40 Bada 1630 kg/m³ Density 0.35 Poisson's ratio 15000 …" at bounding box center [315, 94] width 480 height 115
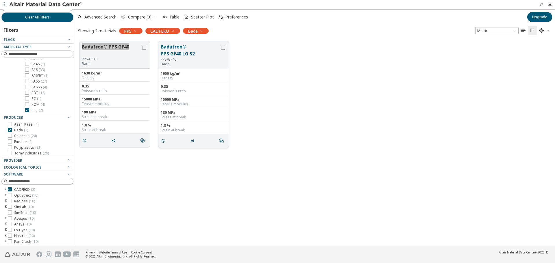
drag, startPoint x: 162, startPoint y: 44, endPoint x: 197, endPoint y: 52, distance: 35.3
click at [193, 52] on button "Badatron® PPS GF40 LG S2" at bounding box center [190, 50] width 59 height 14
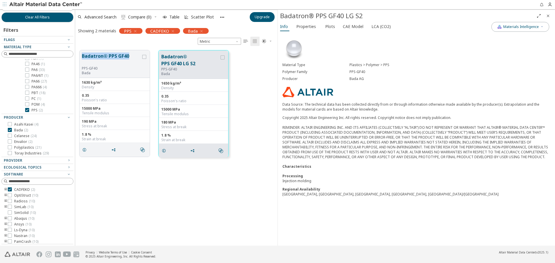
click at [548, 17] on icon "Close" at bounding box center [548, 16] width 5 height 5
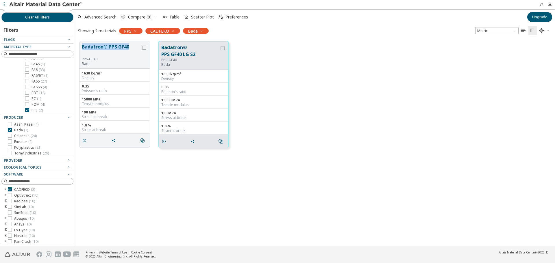
scroll to position [205, 476]
drag, startPoint x: 203, startPoint y: 56, endPoint x: 165, endPoint y: 49, distance: 38.6
click at [169, 51] on button "Badatron® PPS GF40 LG S2" at bounding box center [190, 51] width 58 height 14
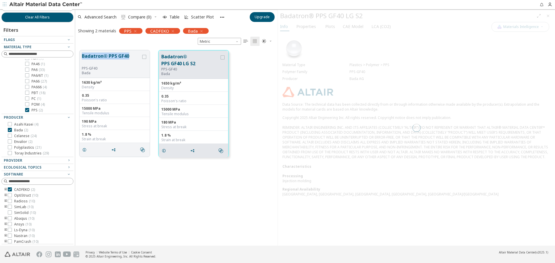
scroll to position [196, 198]
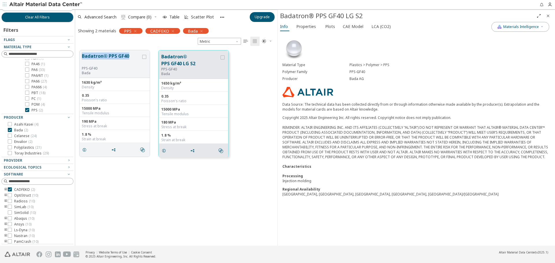
click at [549, 14] on icon "Close" at bounding box center [548, 16] width 5 height 5
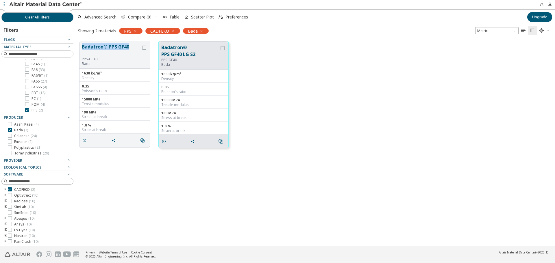
scroll to position [205, 476]
drag, startPoint x: 165, startPoint y: 45, endPoint x: 195, endPoint y: 49, distance: 30.6
click at [195, 48] on button "Badatron® PPS GF40 LG S2" at bounding box center [190, 51] width 58 height 14
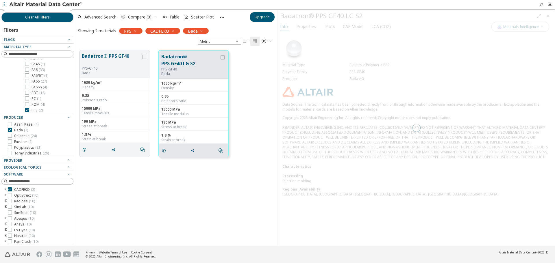
click at [248, 86] on div "Badatron® PPS GF40 PPS-GF40 Bada 1630 kg/m³ Density 0.35 Poisson's ratio 15000 …" at bounding box center [176, 103] width 202 height 115
click at [548, 16] on div at bounding box center [416, 128] width 277 height 236
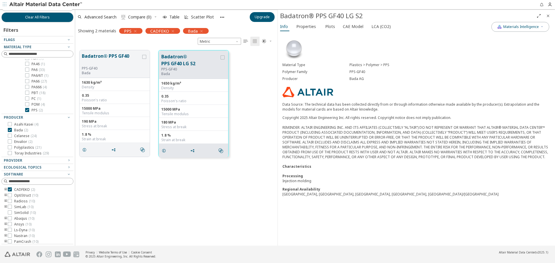
click at [546, 17] on icon "Close" at bounding box center [548, 16] width 5 height 5
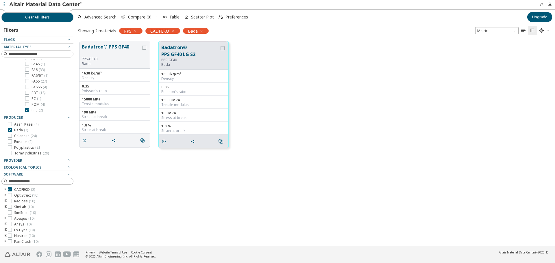
scroll to position [205, 476]
drag, startPoint x: 82, startPoint y: 43, endPoint x: 206, endPoint y: 50, distance: 124.2
click at [203, 49] on div "Badatron® PPS GF40 PPS-GF40 Bada 1630 kg/m³ Density 0.35 Poisson's ratio 15000 …" at bounding box center [315, 94] width 480 height 115
click at [223, 48] on icon "grid" at bounding box center [223, 48] width 4 height 4
click at [221, 48] on icon "grid" at bounding box center [223, 48] width 4 height 4
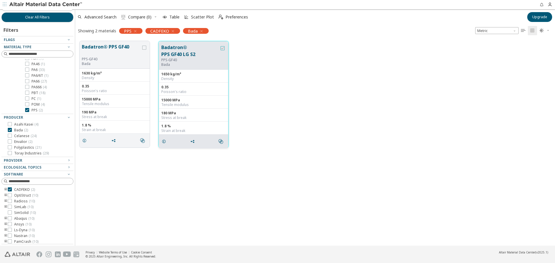
click at [221, 48] on icon "grid" at bounding box center [223, 48] width 4 height 4
drag, startPoint x: 163, startPoint y: 45, endPoint x: 212, endPoint y: 54, distance: 49.3
click at [204, 52] on button "Badatron® PPS GF40 LG S2" at bounding box center [190, 51] width 58 height 14
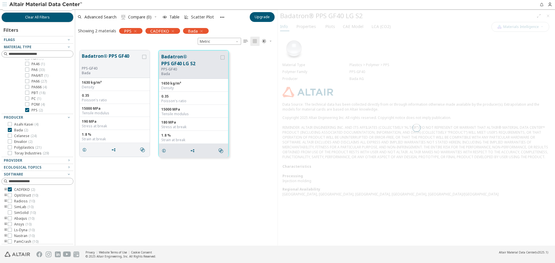
scroll to position [196, 198]
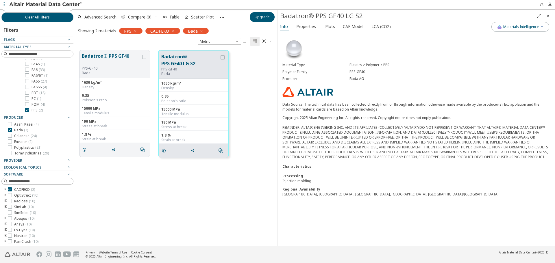
click at [338, 18] on div "Badatron® PPS GF40 LG S2" at bounding box center [407, 15] width 254 height 9
drag, startPoint x: 547, startPoint y: 15, endPoint x: 506, endPoint y: 19, distance: 41.2
click at [547, 15] on icon "Close" at bounding box center [548, 16] width 5 height 5
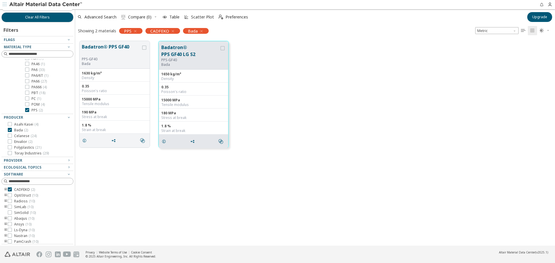
scroll to position [205, 476]
click at [135, 29] on icon "button" at bounding box center [135, 31] width 5 height 5
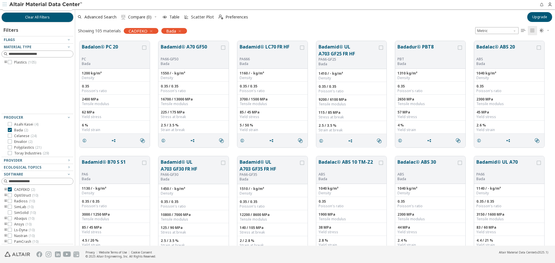
scroll to position [12, 0]
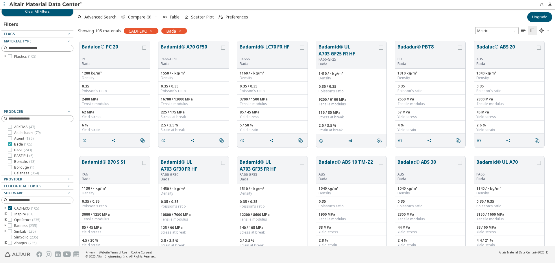
click at [27, 147] on span "( 105 )" at bounding box center [28, 144] width 8 height 5
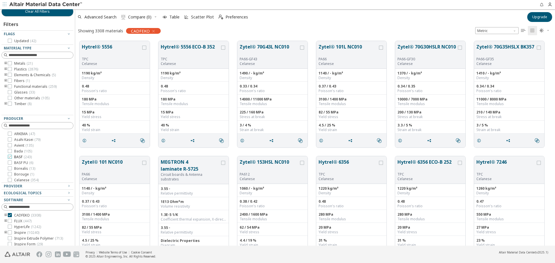
click at [15, 159] on span "BASF ( 243 )" at bounding box center [23, 157] width 18 height 5
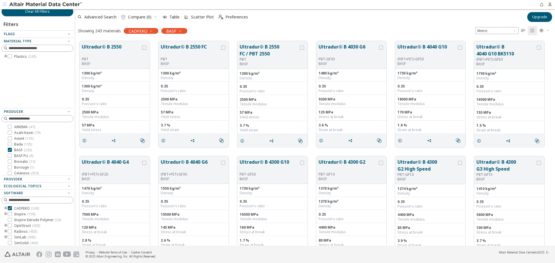
click at [5, 56] on icon "toogle group" at bounding box center [6, 56] width 4 height 5
click at [14, 62] on icon "toogle group" at bounding box center [14, 62] width 4 height 5
click at [29, 69] on label "PA* ( 1 )" at bounding box center [34, 68] width 18 height 5
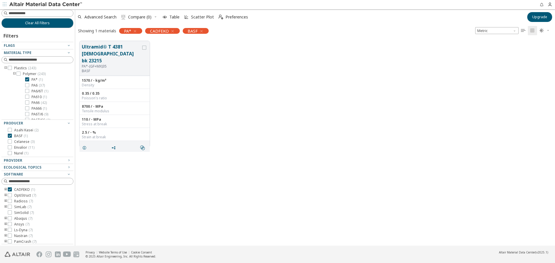
scroll to position [1, 0]
drag, startPoint x: 117, startPoint y: 54, endPoint x: 81, endPoint y: 43, distance: 37.7
click at [82, 44] on button "Ultramid® T 4381 [DEMOGRAPHIC_DATA] bk 23215" at bounding box center [111, 53] width 59 height 21
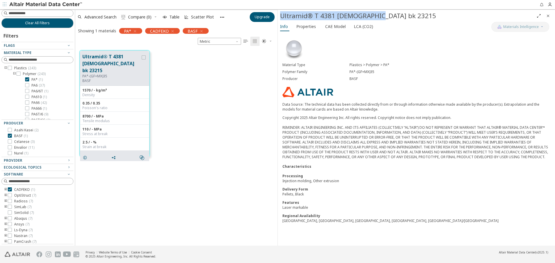
drag, startPoint x: 280, startPoint y: 12, endPoint x: 387, endPoint y: 11, distance: 107.3
click at [387, 11] on div "Ultramid® T 4381 [DEMOGRAPHIC_DATA] bk 23215" at bounding box center [407, 15] width 254 height 9
click at [33, 85] on span "PA6 ( 37 )" at bounding box center [38, 85] width 13 height 5
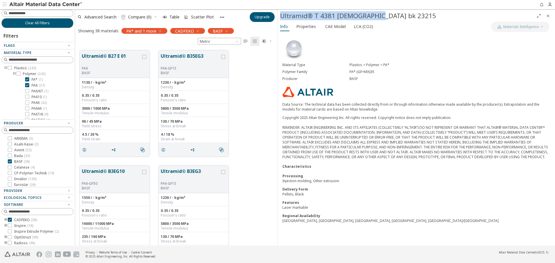
click at [33, 82] on span "PA* ( 1 )" at bounding box center [37, 79] width 11 height 5
click at [547, 16] on icon "Close" at bounding box center [548, 16] width 5 height 5
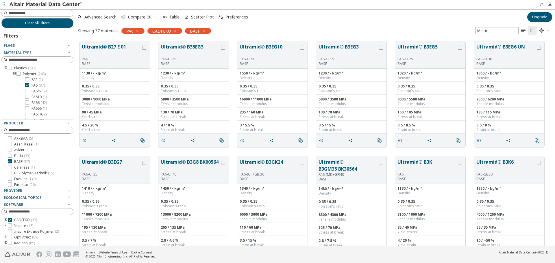
scroll to position [205, 476]
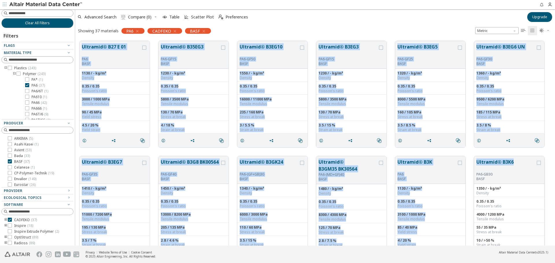
drag, startPoint x: 78, startPoint y: 40, endPoint x: 515, endPoint y: 160, distance: 453.0
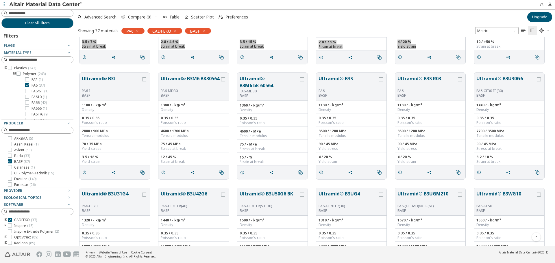
scroll to position [202, 0]
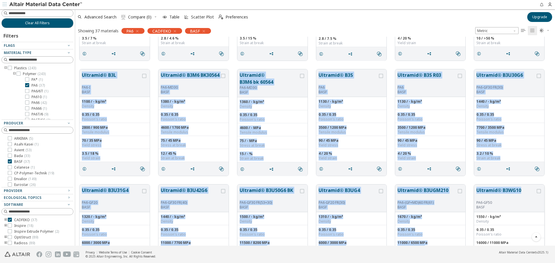
drag, startPoint x: 81, startPoint y: 73, endPoint x: 521, endPoint y: 192, distance: 455.7
click at [521, 192] on div "Ultramid® B27 E 01 PA6 BASF 1130 / - kg/m³ Density 0.35 / 0.35 Poisson's ratio …" at bounding box center [315, 238] width 480 height 808
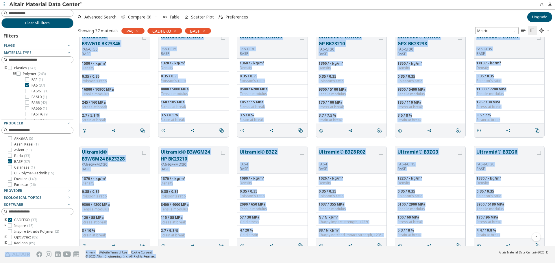
scroll to position [598, 0]
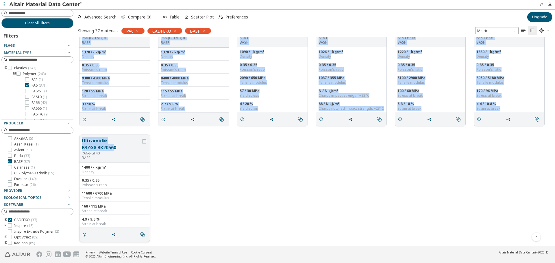
drag, startPoint x: 81, startPoint y: 130, endPoint x: 115, endPoint y: 147, distance: 38.7
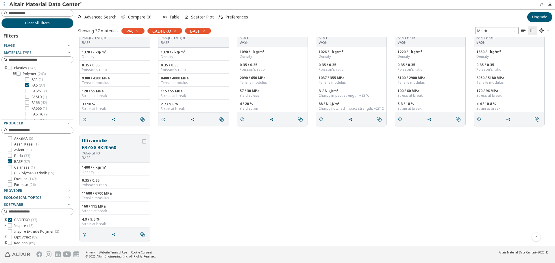
click at [462, 149] on div "Ultramid® B3ZG8 BK20560 PA6-I-GF40 BASF 1400 / - kg/m³ Density 0.35 / 0.35 Pois…" at bounding box center [315, 188] width 480 height 115
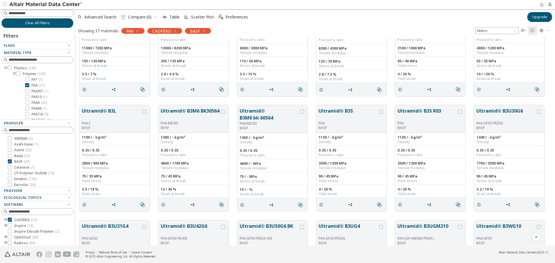
scroll to position [0, 0]
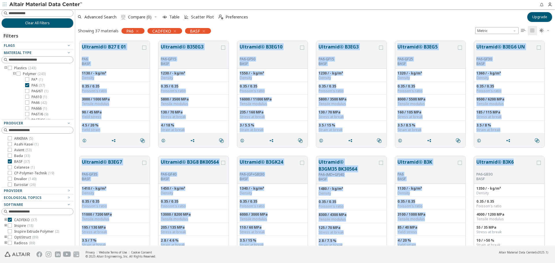
drag, startPoint x: 80, startPoint y: 43, endPoint x: 516, endPoint y: 166, distance: 453.4
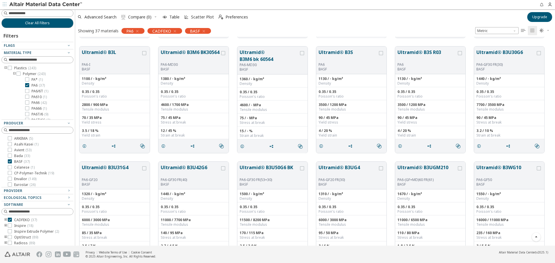
scroll to position [173, 0]
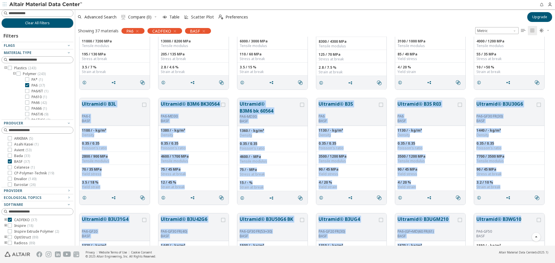
drag, startPoint x: 81, startPoint y: 102, endPoint x: 522, endPoint y: 219, distance: 455.6
click at [522, 219] on div "Ultramid® B27 E 01 PA6 BASF 1130 / - kg/m³ Density 0.35 / 0.35 Poisson's ratio …" at bounding box center [315, 267] width 480 height 808
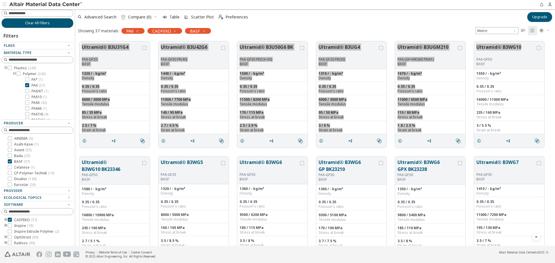
scroll to position [347, 0]
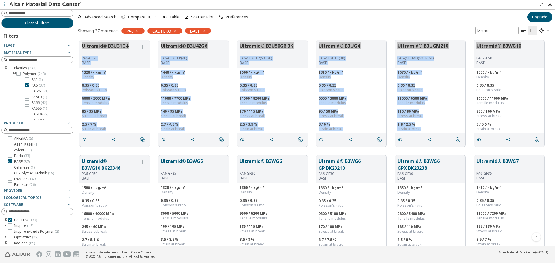
drag, startPoint x: 82, startPoint y: 159, endPoint x: 311, endPoint y: 158, distance: 228.7
click at [311, 158] on div "Ultramid® B3WG10 BK23346 PA6-GF50 BASF 1580 / - kg/m³ Density 0.35 / 0.35 Poiss…" at bounding box center [315, 208] width 480 height 115
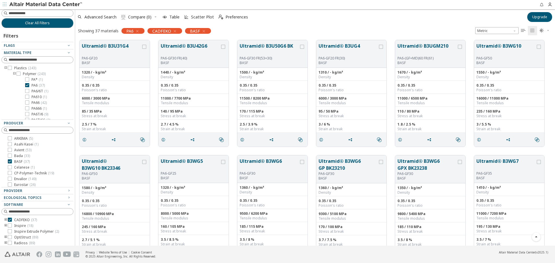
click at [100, 152] on div "Ultramid® B3WG10 BK23346 PA6-GF50 BASF 1580 / - kg/m³ Density 0.35 / 0.35 Poiss…" at bounding box center [315, 208] width 480 height 115
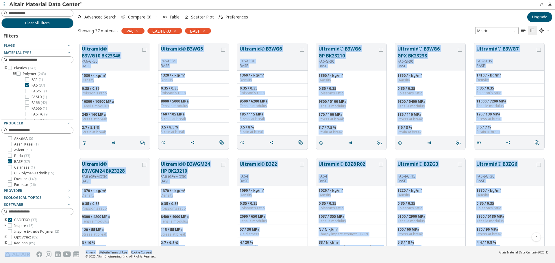
scroll to position [503, 0]
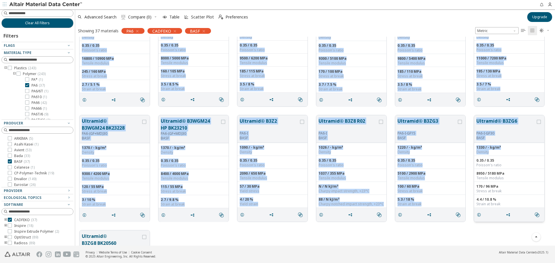
drag, startPoint x: 82, startPoint y: 160, endPoint x: 495, endPoint y: 154, distance: 413.5
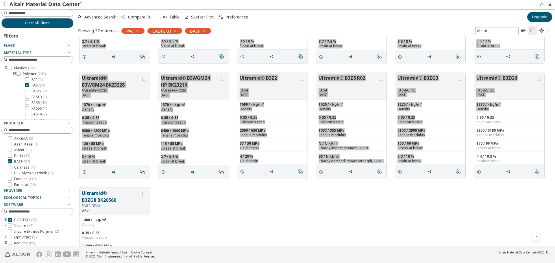
scroll to position [598, 0]
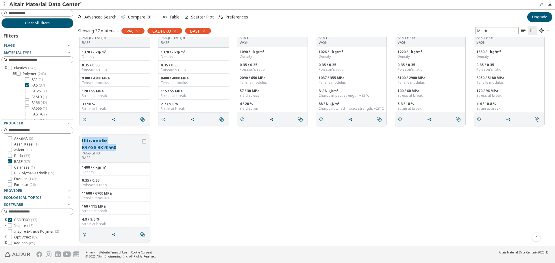
drag, startPoint x: 81, startPoint y: 137, endPoint x: 120, endPoint y: 151, distance: 41.5
click at [120, 151] on div "Ultramid® B3ZG8 BK20560 PA6-I-GF40 BASF" at bounding box center [115, 149] width 70 height 28
click at [28, 86] on icon at bounding box center [27, 85] width 4 height 4
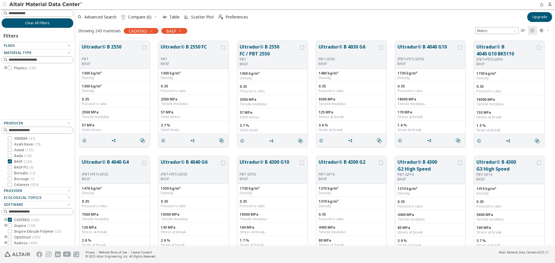
click at [4, 66] on icon "toogle group" at bounding box center [6, 68] width 4 height 5
click at [16, 75] on icon "toogle group" at bounding box center [14, 74] width 4 height 5
click at [37, 70] on span "PA6T/6 ( 9 )" at bounding box center [40, 70] width 17 height 5
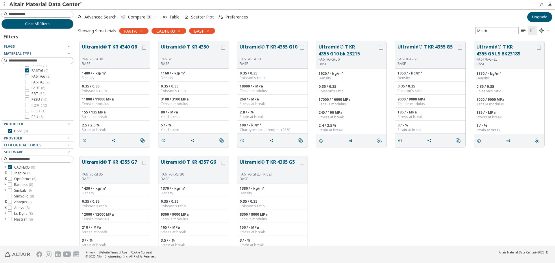
scroll to position [16, 0]
click at [26, 76] on icon at bounding box center [27, 76] width 4 height 4
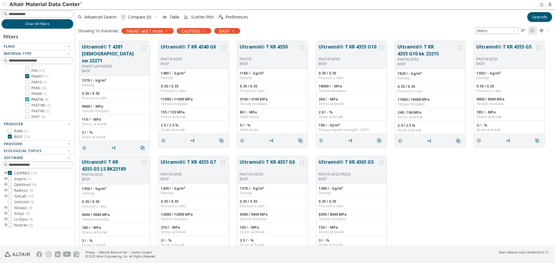
click at [28, 98] on icon at bounding box center [27, 99] width 4 height 4
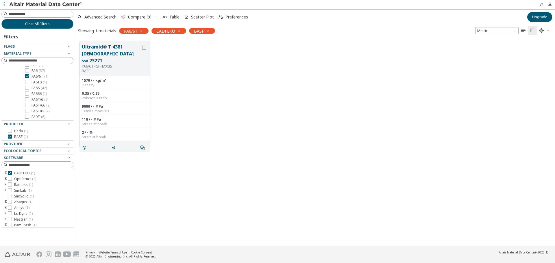
drag, startPoint x: 83, startPoint y: 44, endPoint x: 113, endPoint y: 50, distance: 31.0
click at [111, 49] on button "Ultramid® T 4381 [DEMOGRAPHIC_DATA] sw 23271" at bounding box center [111, 53] width 59 height 21
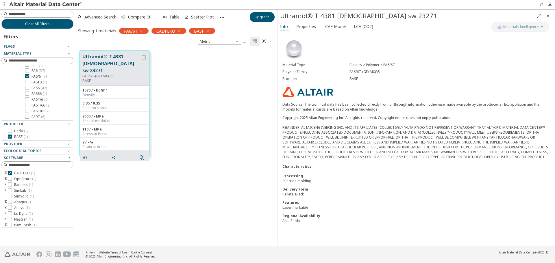
click at [356, 12] on div "Ultramid® T 4381 [DEMOGRAPHIC_DATA] sw 23271" at bounding box center [407, 15] width 254 height 9
click at [550, 15] on icon "Close" at bounding box center [548, 16] width 5 height 5
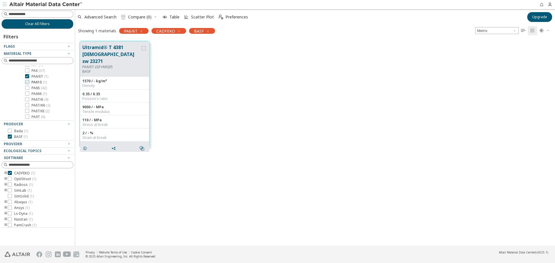
click at [39, 81] on span "PA610 ( 1 )" at bounding box center [39, 82] width 15 height 5
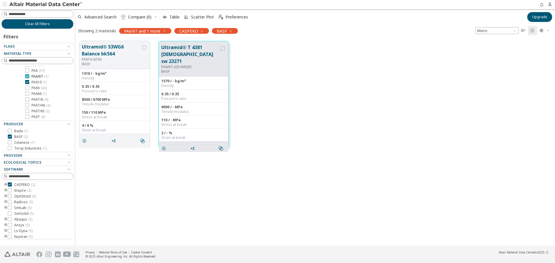
click at [41, 77] on span "PA6/6T ( 1 )" at bounding box center [40, 76] width 17 height 5
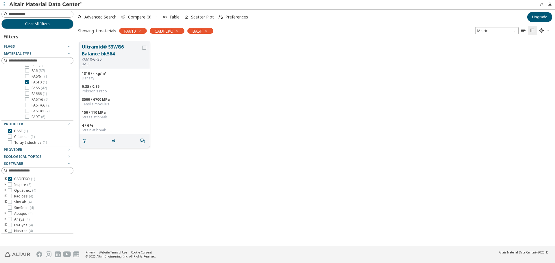
drag, startPoint x: 115, startPoint y: 53, endPoint x: 93, endPoint y: 47, distance: 22.8
click at [93, 48] on button "Ultramid® S3WG6 Balance bk564" at bounding box center [111, 50] width 59 height 14
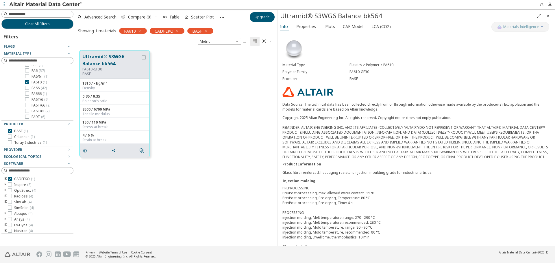
click at [341, 13] on div "Ultramid® S3WG6 Balance bk564" at bounding box center [407, 15] width 254 height 9
click at [28, 87] on icon at bounding box center [27, 88] width 4 height 4
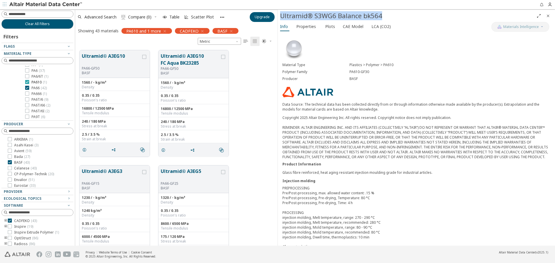
click at [29, 82] on icon at bounding box center [27, 82] width 4 height 4
click at [548, 15] on icon "Close" at bounding box center [548, 16] width 5 height 5
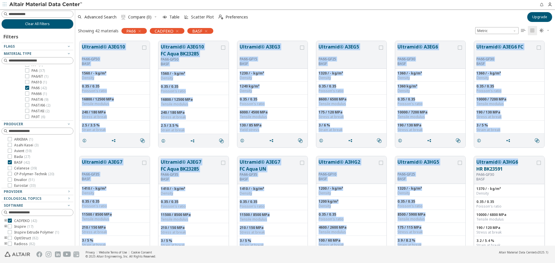
drag, startPoint x: 80, startPoint y: 43, endPoint x: 521, endPoint y: 165, distance: 457.6
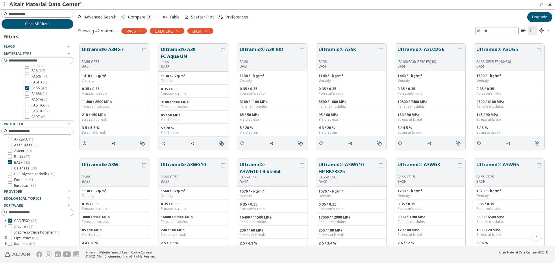
scroll to position [231, 0]
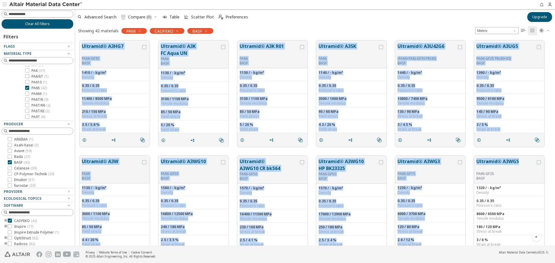
drag, startPoint x: 76, startPoint y: 44, endPoint x: 520, endPoint y: 161, distance: 459.0
click at [520, 162] on div "Ultramid® A3EG7 PA66-GF35 BASF 1410 / - kg/m³ Density 0.35 / 0.35 Poisson's rat…" at bounding box center [315, 209] width 480 height 808
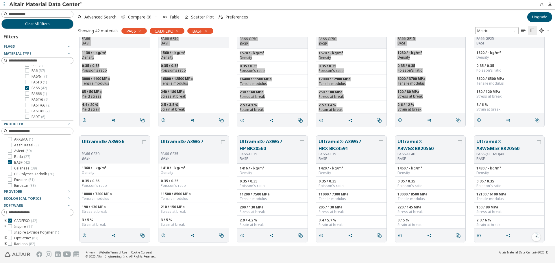
scroll to position [376, 0]
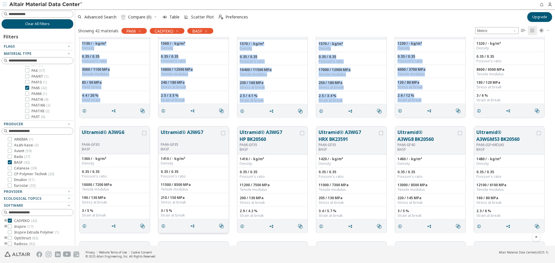
drag, startPoint x: 82, startPoint y: 131, endPoint x: 190, endPoint y: 133, distance: 108.4
click at [190, 133] on div "Ultramid® A3WG6 PA66-GF30 BASF 1360 / - kg/m³ Density 0.35 / 0.35 Poisson's rat…" at bounding box center [315, 179] width 480 height 115
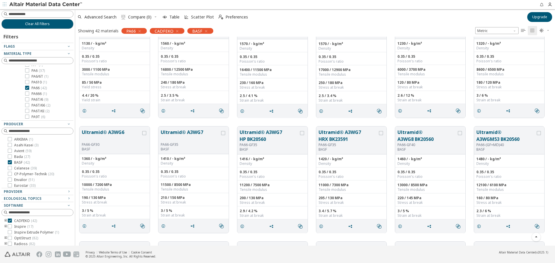
click at [195, 122] on div "Ultramid® A3WG6 PA66-GF30 BASF 1360 / - kg/m³ Density 0.35 / 0.35 Poisson's rat…" at bounding box center [315, 179] width 480 height 115
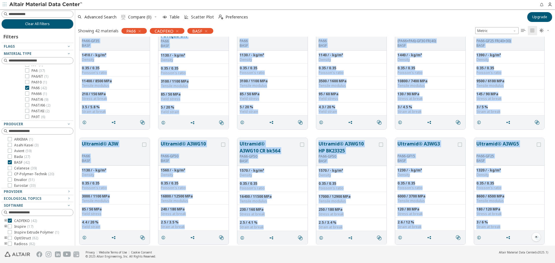
scroll to position [258, 0]
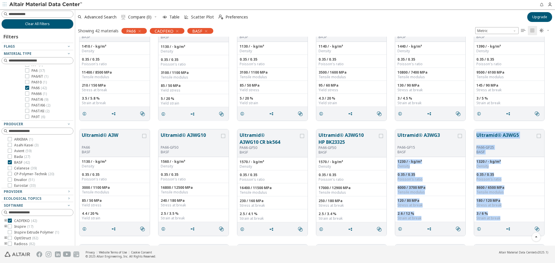
drag, startPoint x: 81, startPoint y: 131, endPoint x: 466, endPoint y: 134, distance: 385.4
click at [466, 134] on div "Ultramid® A3EG7 PA66-GF35 BASF 1410 / - kg/m³ Density 0.35 / 0.35 Poisson's rat…" at bounding box center [315, 183] width 480 height 808
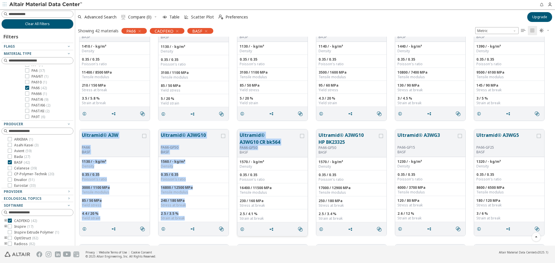
drag, startPoint x: 81, startPoint y: 134, endPoint x: 240, endPoint y: 157, distance: 160.4
click at [240, 157] on div "Ultramid® A3W PA66 BASF 1130 / - kg/m³ Density 0.35 / 0.35 Poisson's ratio 3000…" at bounding box center [315, 182] width 480 height 115
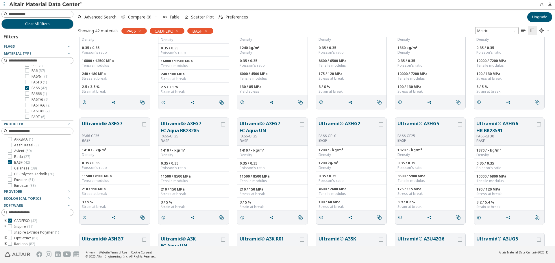
scroll to position [0, 0]
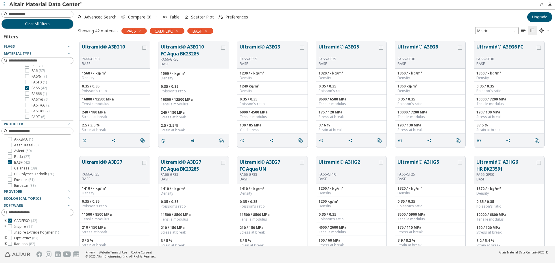
click at [259, 33] on div "Showing 42 materials PA66 CADFEKO BASF Metric   " at bounding box center [315, 31] width 480 height 12
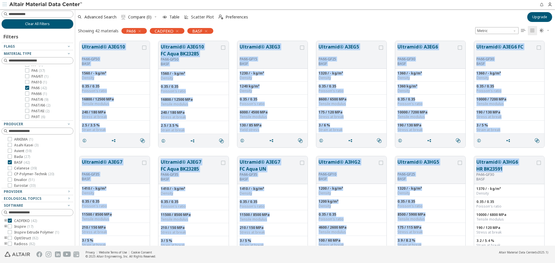
drag, startPoint x: 77, startPoint y: 45, endPoint x: 524, endPoint y: 150, distance: 459.1
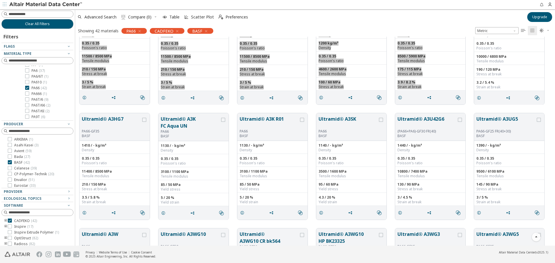
scroll to position [173, 0]
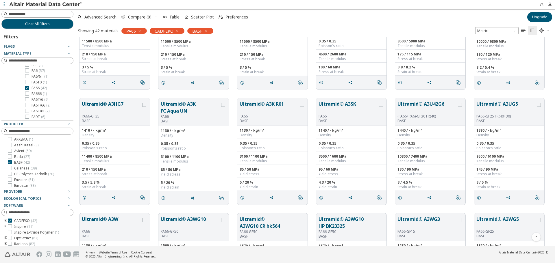
click at [79, 97] on div "Ultramid® A3HG7 PA66-GF35 BASF 1410 / - kg/m³ Density 0.35 / 0.35 Poisson's rat…" at bounding box center [315, 151] width 480 height 115
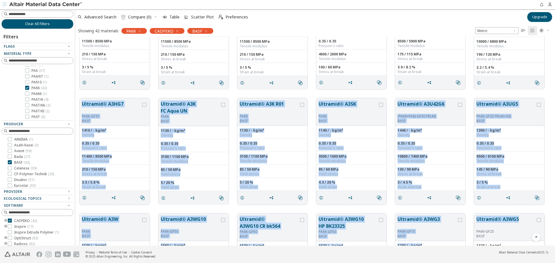
drag, startPoint x: 82, startPoint y: 103, endPoint x: 520, endPoint y: 220, distance: 454.3
click at [520, 220] on div "Ultramid® A3EG10 PA66-GF50 BASF 1560 / - kg/m³ Density 0.35 / 0.35 Poisson's ra…" at bounding box center [315, 267] width 480 height 808
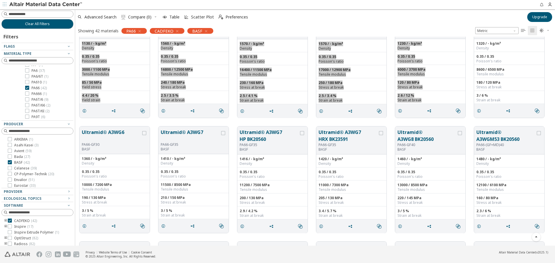
scroll to position [434, 0]
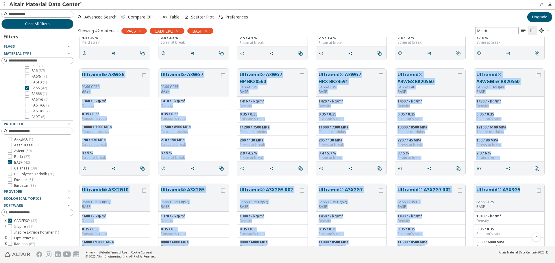
drag, startPoint x: 77, startPoint y: 66, endPoint x: 553, endPoint y: 161, distance: 484.6
click at [522, 190] on div "Ultramid® A3HG7 PA66-GF35 BASF 1410 / - kg/m³ Density 0.35 / 0.35 Poisson's rat…" at bounding box center [315, 7] width 480 height 808
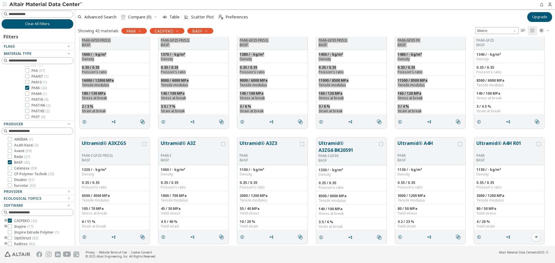
scroll to position [598, 0]
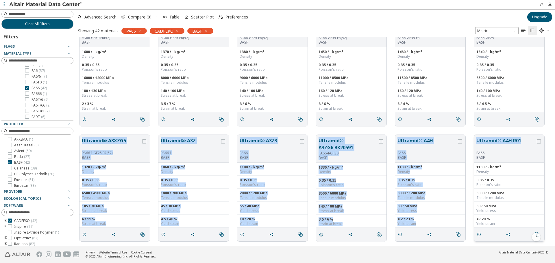
drag, startPoint x: 80, startPoint y: 137, endPoint x: 521, endPoint y: 142, distance: 440.7
click at [521, 142] on div "Ultramid® A3XZG5 PA66-I-GF25 FR(52) BASF 1320 / - kg/m³ Density 0.35 / 0.35 Poi…" at bounding box center [315, 188] width 480 height 115
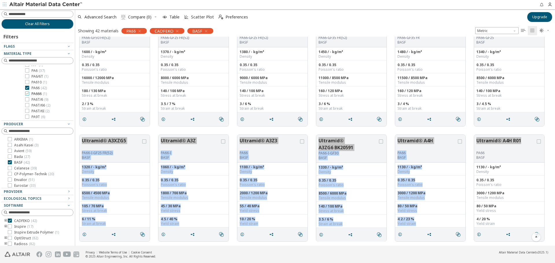
click at [36, 93] on span "PA666 ( 1 )" at bounding box center [39, 94] width 15 height 5
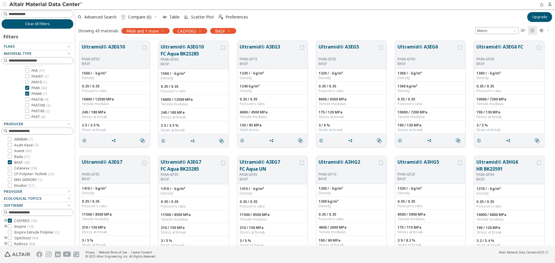
click at [36, 87] on span "PA66 ( 42 )" at bounding box center [39, 88] width 15 height 5
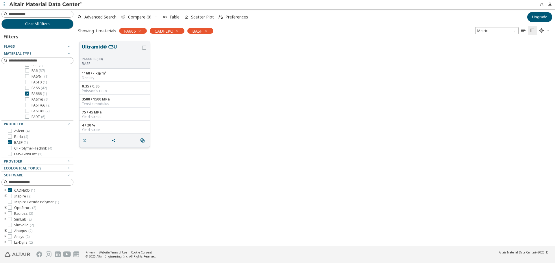
drag, startPoint x: 120, startPoint y: 47, endPoint x: 95, endPoint y: 44, distance: 25.3
click at [95, 44] on button "Ultramid® C3U" at bounding box center [111, 50] width 59 height 14
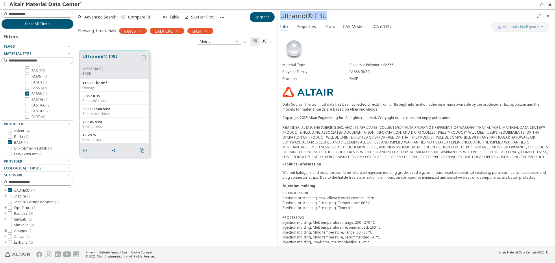
drag, startPoint x: 280, startPoint y: 14, endPoint x: 331, endPoint y: 16, distance: 51.2
click at [331, 16] on div "Ultramid® C3U" at bounding box center [416, 16] width 277 height 12
click at [40, 101] on span "PA6T/6 ( 9 )" at bounding box center [40, 99] width 17 height 5
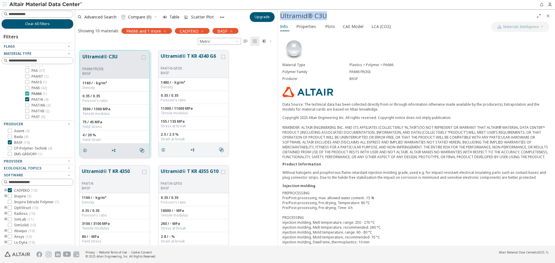
click at [39, 96] on span "PA666 ( 1 )" at bounding box center [39, 94] width 15 height 5
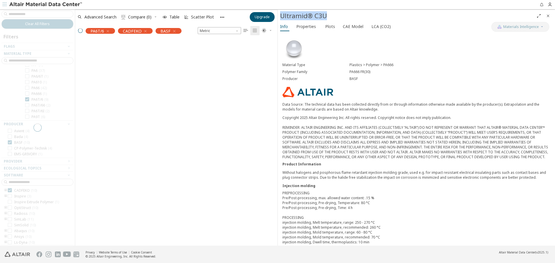
scroll to position [196, 198]
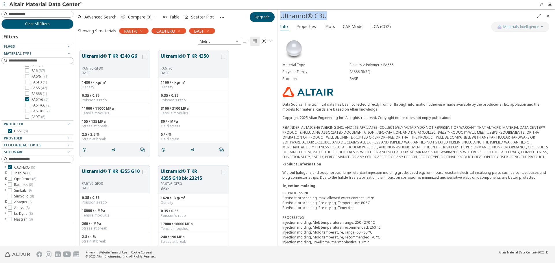
click at [550, 16] on icon "Close" at bounding box center [548, 16] width 5 height 5
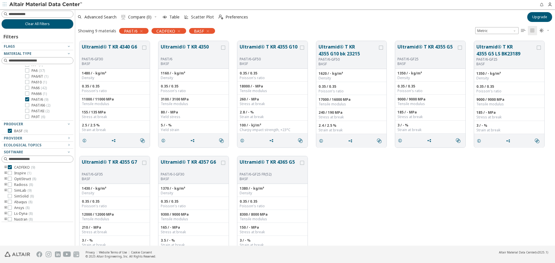
scroll to position [205, 476]
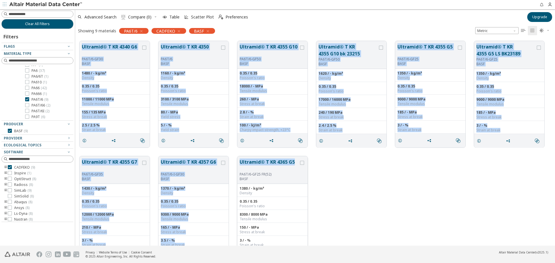
drag, startPoint x: 80, startPoint y: 44, endPoint x: 295, endPoint y: 158, distance: 243.4
click at [295, 158] on div "Ultramid® T KR 4340 G6 PA6T/6-GF30 BASF 1480 / - kg/m³ Density 0.35 / 0.35 Pois…" at bounding box center [315, 152] width 480 height 231
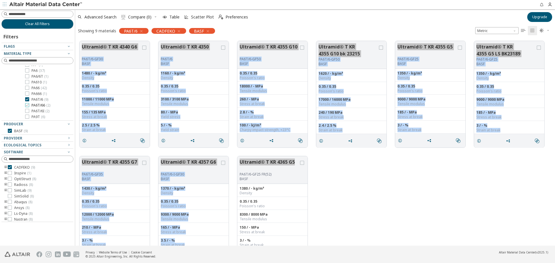
click at [36, 105] on span "PA6T/66 ( 2 )" at bounding box center [41, 105] width 19 height 5
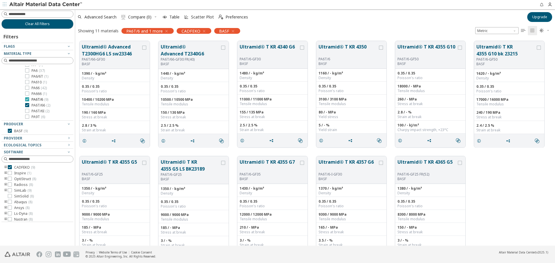
click at [33, 100] on span "PA6T/6 ( 9 )" at bounding box center [40, 99] width 17 height 5
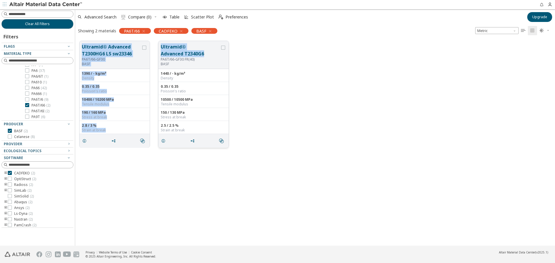
drag, startPoint x: 82, startPoint y: 45, endPoint x: 205, endPoint y: 56, distance: 123.6
click at [205, 56] on div "Ultramid® Advanced T2300HG6 LS sw23346 PA6T/66-GF30 BASF 1390 / - kg/m³ Density…" at bounding box center [315, 94] width 480 height 115
click at [28, 111] on icon at bounding box center [27, 111] width 4 height 4
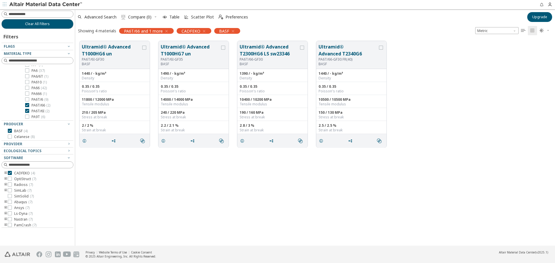
click at [30, 107] on label "PA6T/66 ( 2 )" at bounding box center [37, 105] width 25 height 5
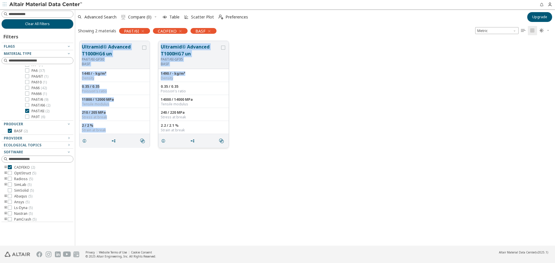
drag, startPoint x: 79, startPoint y: 43, endPoint x: 223, endPoint y: 92, distance: 151.6
click at [201, 78] on div "Ultramid® Advanced T1000HG6 un PA6T/6I-GF30 BASF 1440 / - kg/m³ Density 0.35 / …" at bounding box center [315, 94] width 480 height 115
click at [32, 117] on span "PA9T ( 6 )" at bounding box center [39, 117] width 14 height 5
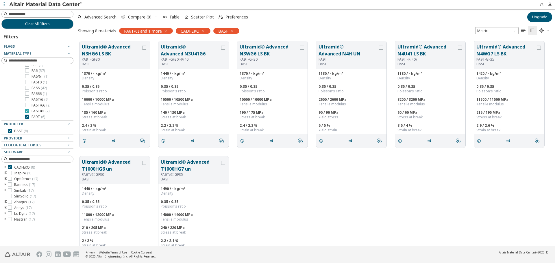
click at [36, 113] on span "PA6T/6I ( 2 )" at bounding box center [41, 111] width 18 height 5
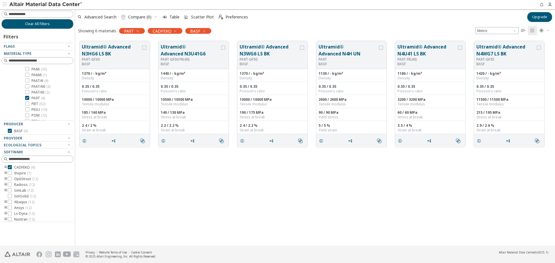
scroll to position [45, 0]
drag, startPoint x: 82, startPoint y: 44, endPoint x: 494, endPoint y: 74, distance: 413.4
click at [494, 74] on div "Ultramid® Advanced N3HG6 LS BK PA9T-GF30 BASF 1370 / - kg/m³ Density 0.35 / 0.3…" at bounding box center [315, 94] width 480 height 115
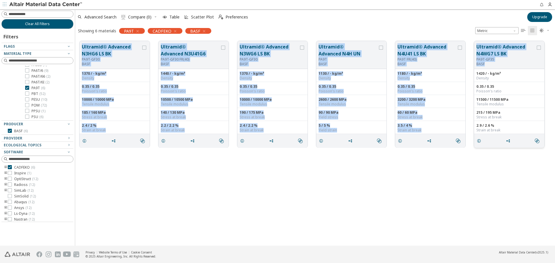
drag, startPoint x: 78, startPoint y: 39, endPoint x: 505, endPoint y: 63, distance: 428.0
click at [505, 63] on div "Ultramid® Advanced N3HG6 LS BK PA9T-GF30 BASF 1370 / - kg/m³ Density 0.35 / 0.3…" at bounding box center [315, 94] width 480 height 115
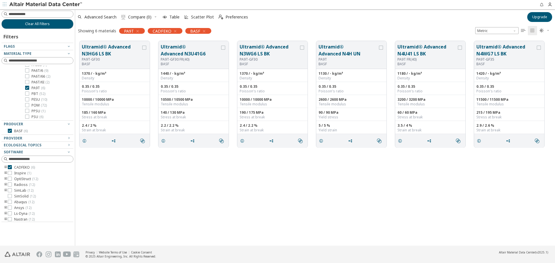
click at [269, 190] on div "Ultramid® Advanced N3HG6 LS BK PA9T-GF30 BASF 1370 / - kg/m³ Density 0.35 / 0.3…" at bounding box center [315, 141] width 480 height 209
click at [34, 93] on span "PBT ( 52 )" at bounding box center [39, 94] width 14 height 5
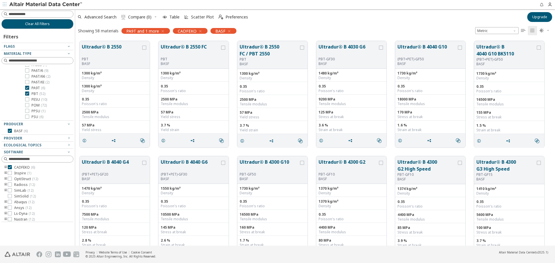
click at [35, 88] on span "PA9T ( 6 )" at bounding box center [39, 88] width 14 height 5
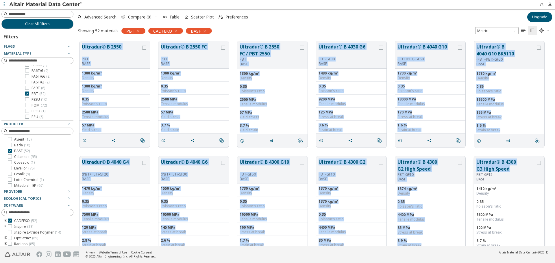
drag, startPoint x: 80, startPoint y: 38, endPoint x: 515, endPoint y: 168, distance: 453.3
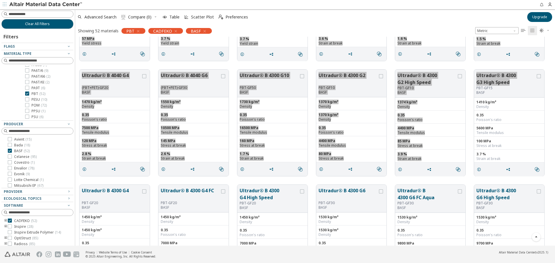
scroll to position [173, 0]
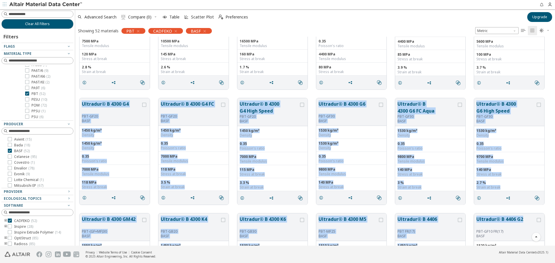
drag, startPoint x: 80, startPoint y: 96, endPoint x: 526, endPoint y: 217, distance: 462.2
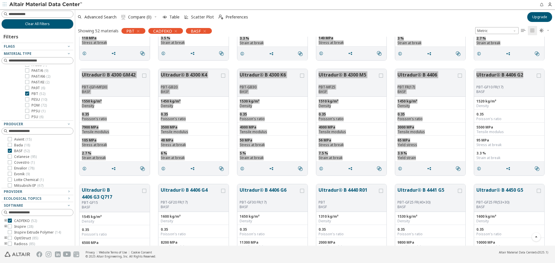
scroll to position [405, 0]
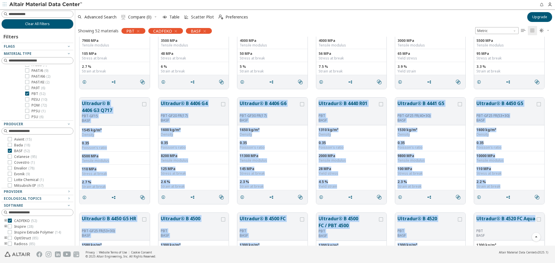
drag, startPoint x: 79, startPoint y: 95, endPoint x: 510, endPoint y: 224, distance: 450.4
click at [510, 225] on div "Ultradur® B 4300 G4 PBT-GF20 BASF 1450 kg/m³ Density 1450 kg/m³ Density 0.35 Po…" at bounding box center [315, 151] width 480 height 1038
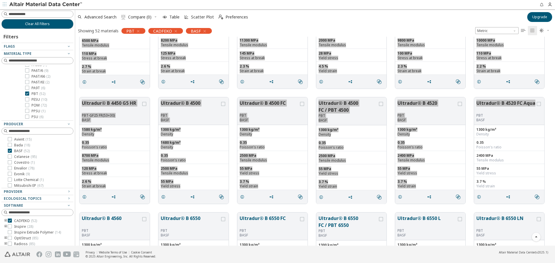
scroll to position [636, 0]
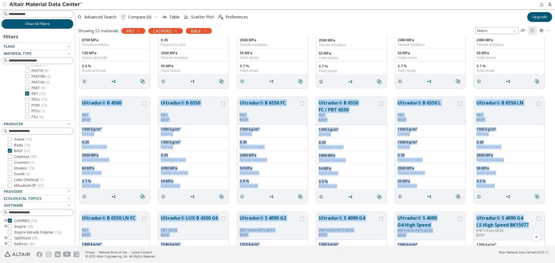
drag, startPoint x: 76, startPoint y: 93, endPoint x: 526, endPoint y: 227, distance: 469.5
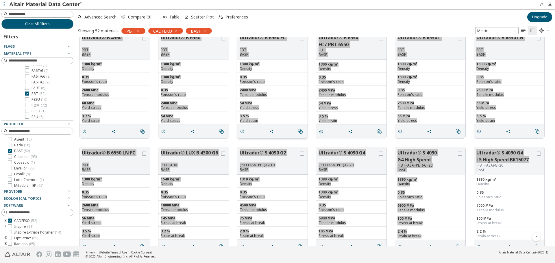
scroll to position [781, 0]
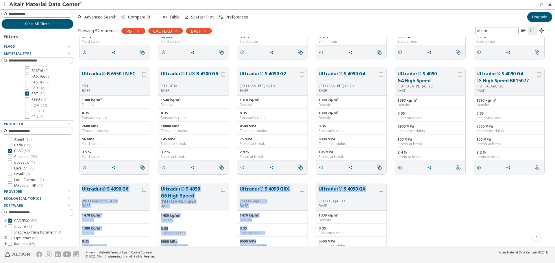
drag, startPoint x: 78, startPoint y: 181, endPoint x: 365, endPoint y: 185, distance: 287.4
click at [365, 185] on div "Ultradur® S 4090 G6 (PBT+ASA+PET)-GF30 BASF 1470 kg/m³ Density 1380 kg/m³ Densi…" at bounding box center [315, 236] width 480 height 115
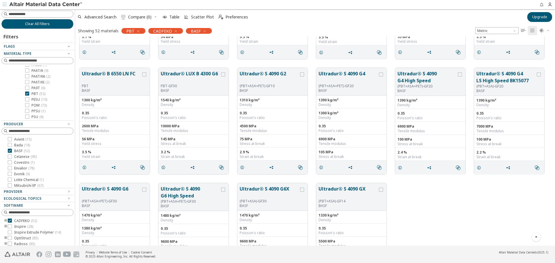
click at [389, 252] on footer "Privacy Website Terms of Use Cookie Consent © 2025 Altair Engineering, Inc. All…" at bounding box center [277, 254] width 555 height 17
